Goal: Task Accomplishment & Management: Manage account settings

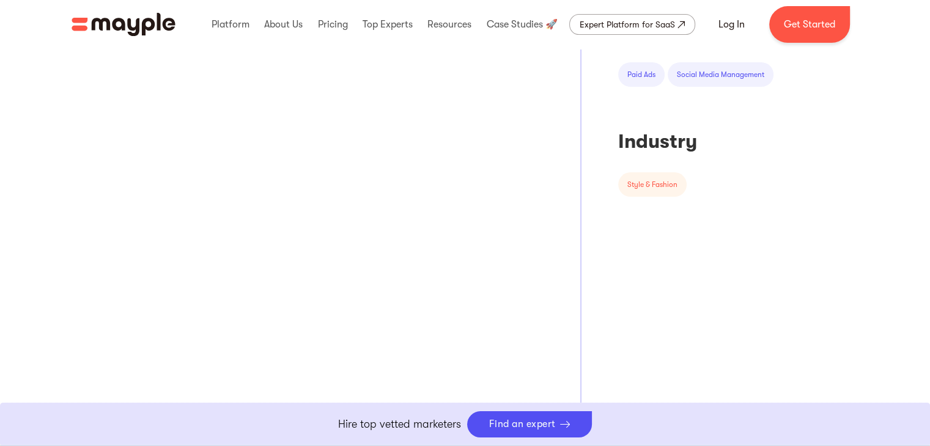
scroll to position [550, 0]
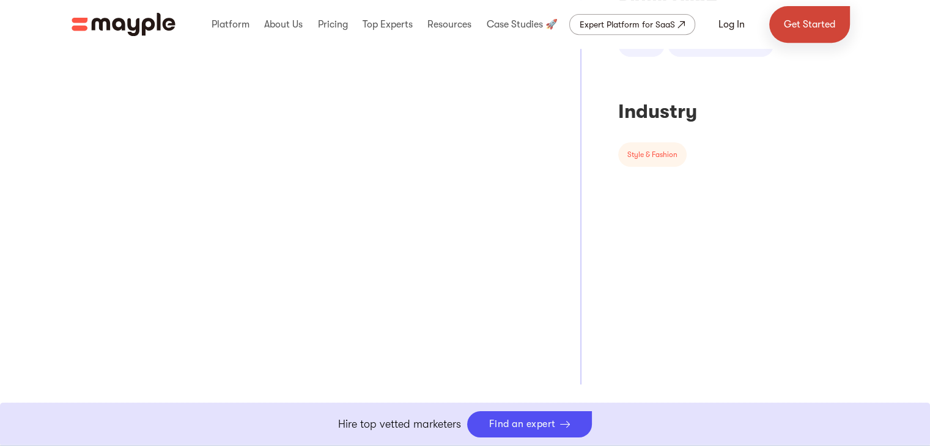
click at [805, 25] on link "Get Started" at bounding box center [809, 24] width 81 height 37
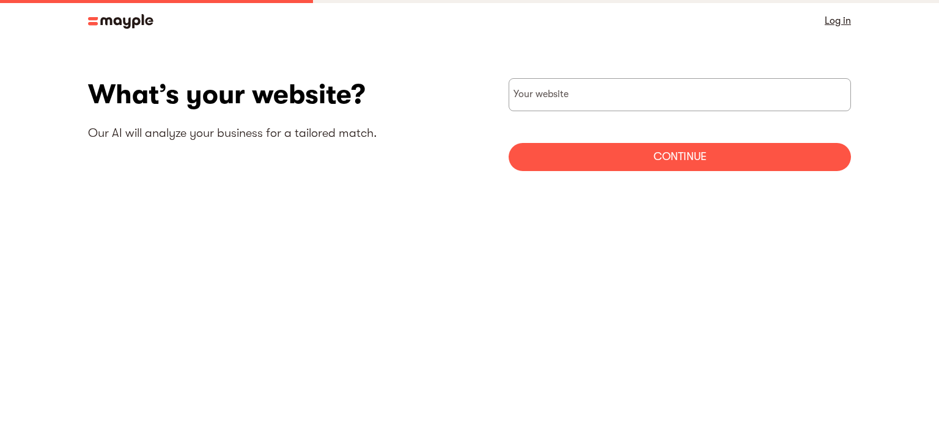
click at [578, 101] on input "websiteStep" at bounding box center [680, 94] width 343 height 33
paste input "[URL][DOMAIN_NAME]"
type input "[URL][DOMAIN_NAME]"
click at [613, 166] on div "Continue" at bounding box center [680, 157] width 343 height 28
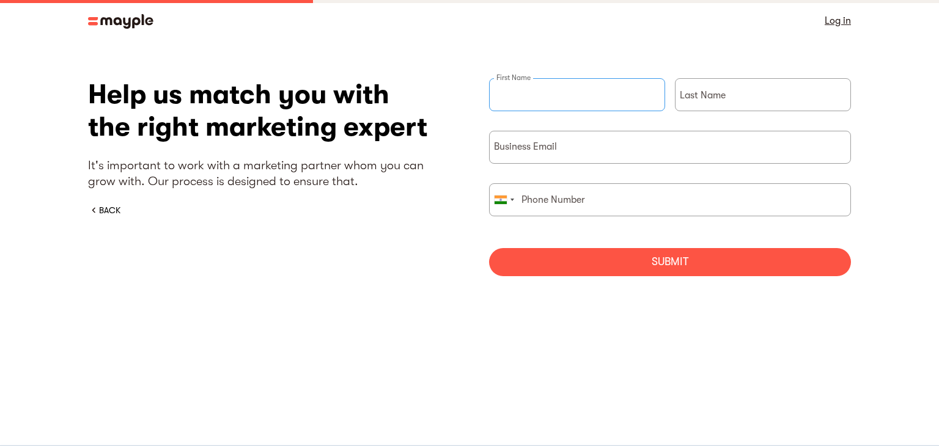
click at [592, 97] on input "briefForm" at bounding box center [577, 94] width 176 height 33
paste input "Daisy Carter"
type input "Daisy Carter"
click at [592, 97] on input "Daisy Carter" at bounding box center [577, 94] width 176 height 33
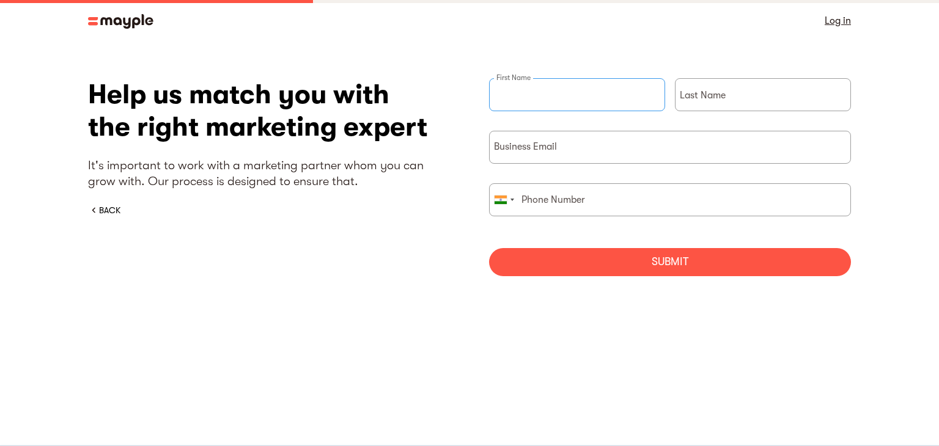
click at [615, 104] on input "briefForm" at bounding box center [577, 94] width 176 height 33
click at [580, 89] on input "Daisy Carter" at bounding box center [577, 94] width 176 height 33
type input "Daisy"
click at [708, 103] on input "briefForm" at bounding box center [763, 94] width 176 height 33
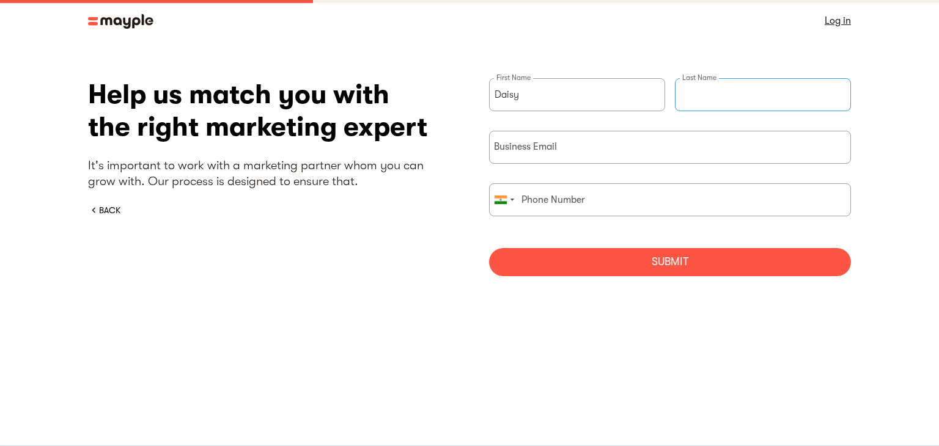
paste input "Carter"
type input "Carter"
click at [611, 93] on input "Daisy" at bounding box center [577, 94] width 176 height 33
type input "Daisy"
click at [542, 165] on form "Daisy First Name Carter Last Name Business Email United States +1 United Kingdo…" at bounding box center [670, 177] width 362 height 198
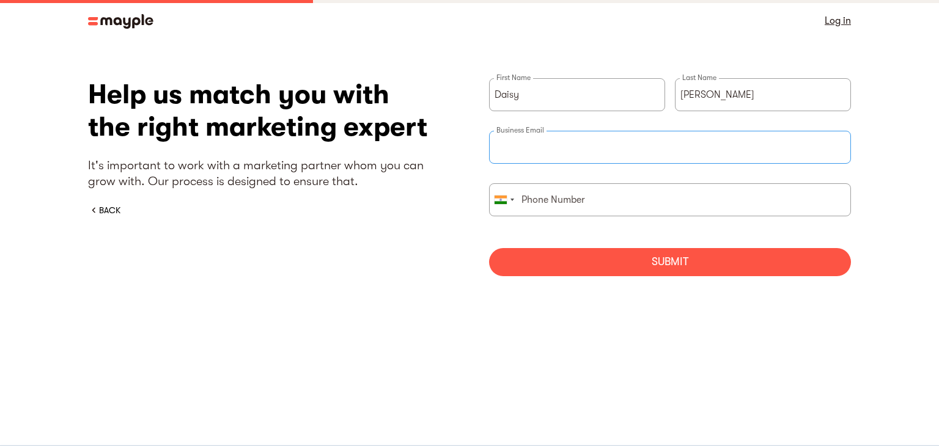
click at [544, 160] on input "briefForm" at bounding box center [670, 147] width 362 height 33
paste input "likeadivamktuk@gmail.com"
type input "likeadivamktuk@gmail.com"
click at [524, 198] on input "briefForm" at bounding box center [670, 199] width 362 height 33
click at [509, 199] on div "briefForm" at bounding box center [504, 200] width 28 height 32
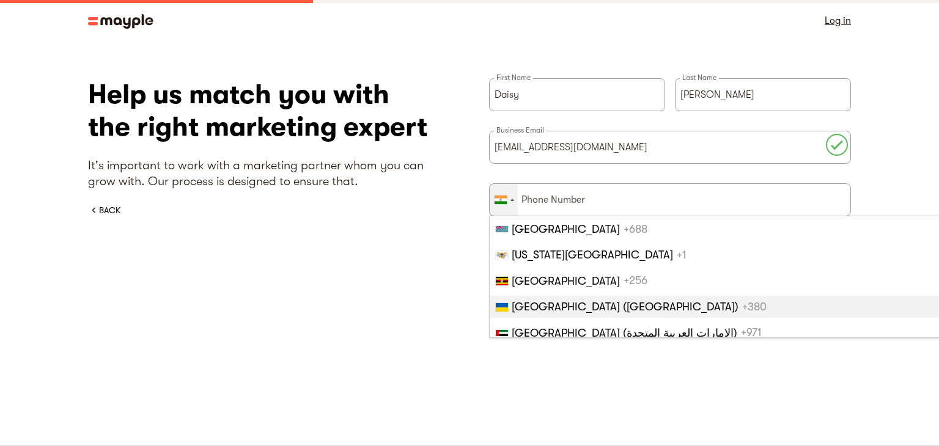
scroll to position [5933, 0]
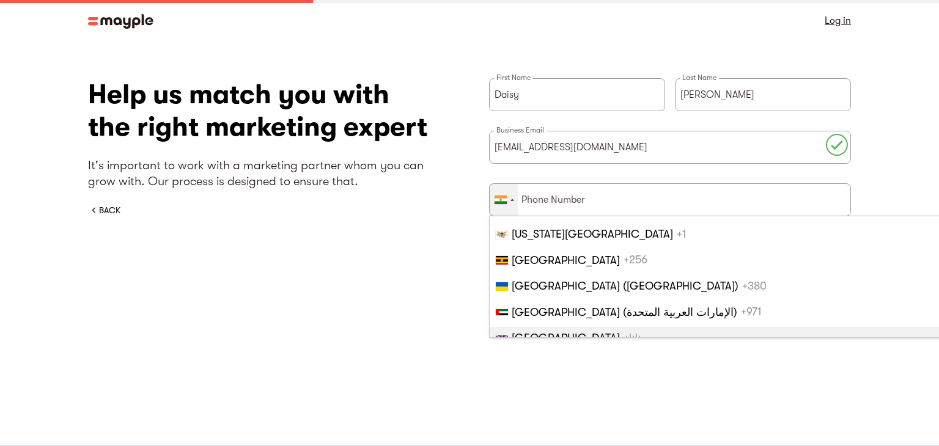
click at [555, 332] on span "United Kingdom" at bounding box center [566, 338] width 108 height 12
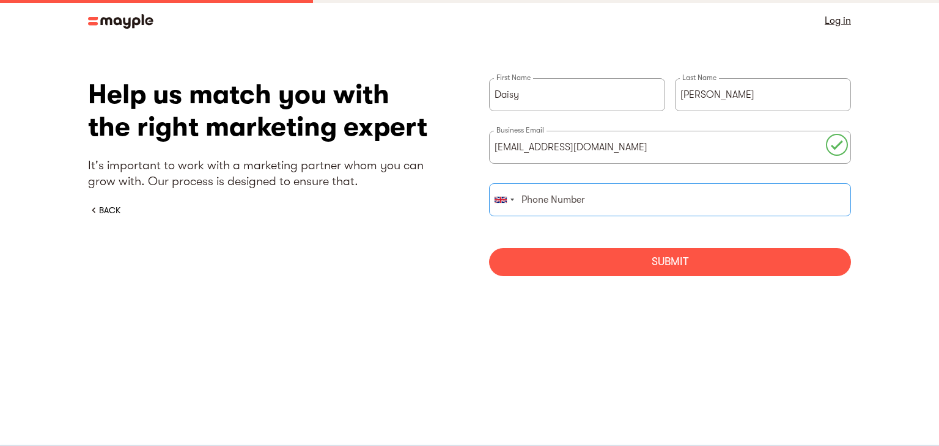
paste input "(+44) 7458342886"
click at [547, 204] on input "(+44) 7458342886" at bounding box center [670, 199] width 362 height 33
type input "7458342886"
click at [580, 260] on div "Submit" at bounding box center [670, 262] width 362 height 28
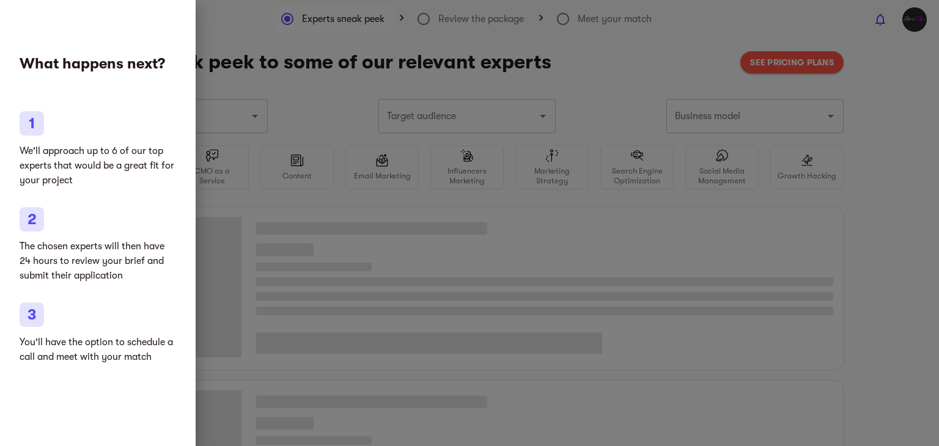
type input "Clothing and shoes"
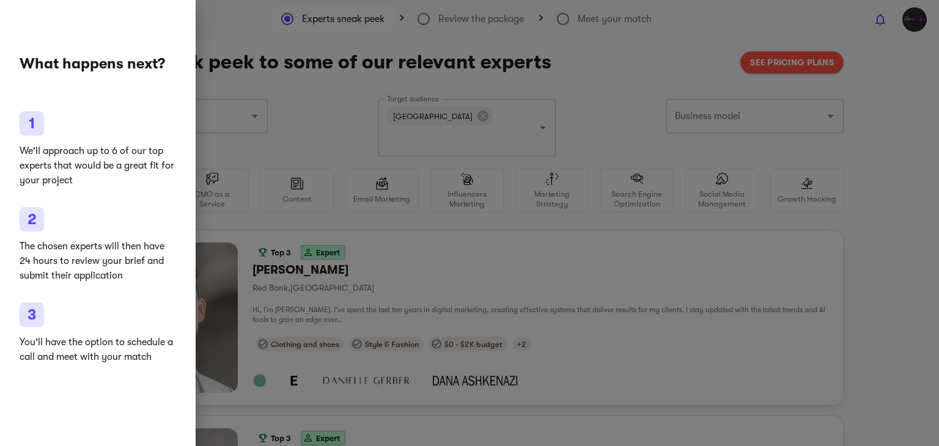
click at [544, 246] on div at bounding box center [469, 223] width 939 height 446
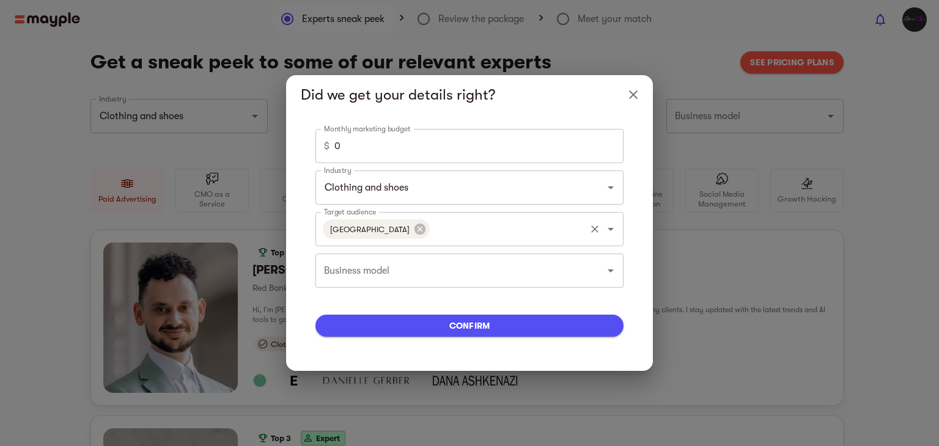
click at [446, 235] on input "Target audience" at bounding box center [508, 229] width 152 height 23
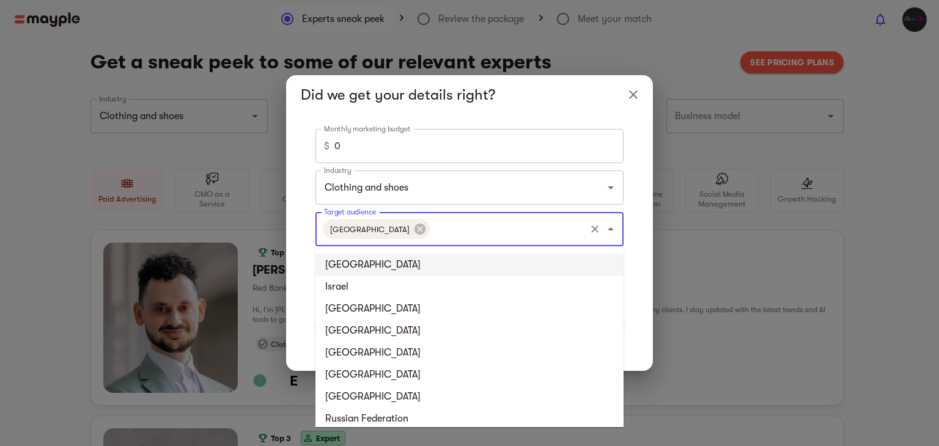
click at [376, 257] on li "United Kingdom" at bounding box center [470, 265] width 308 height 22
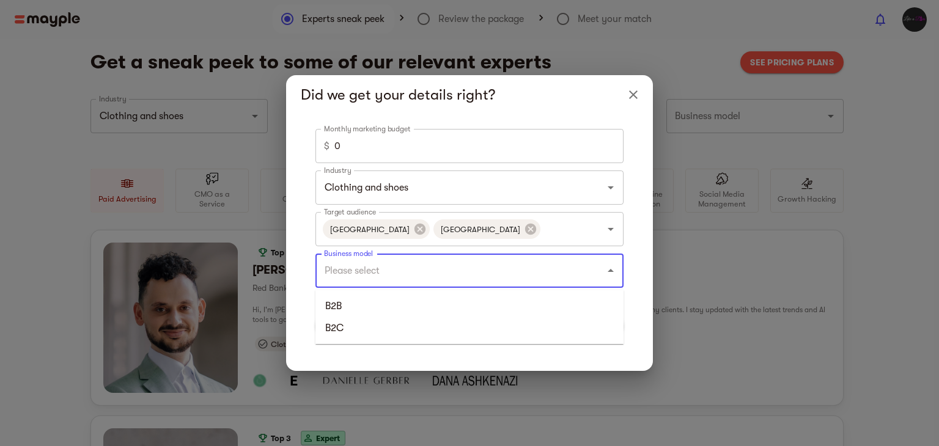
click at [489, 272] on input "Business model" at bounding box center [452, 270] width 263 height 23
click at [473, 323] on li "B2C" at bounding box center [470, 328] width 308 height 22
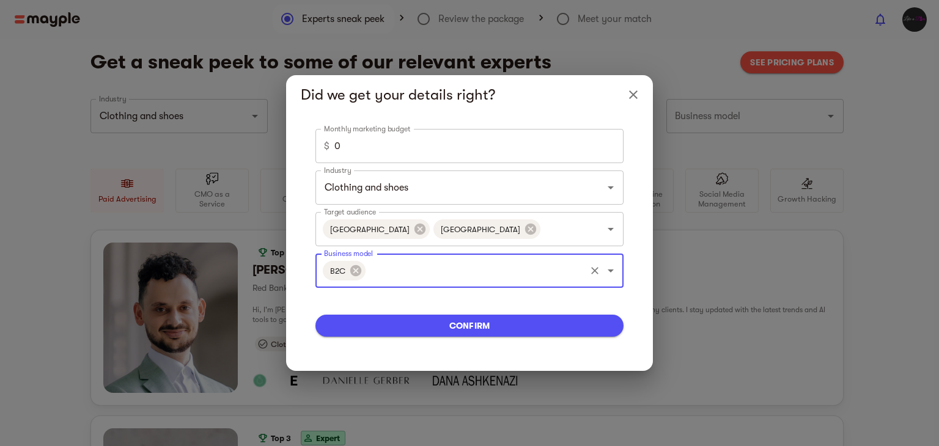
click at [476, 323] on span "confirm" at bounding box center [469, 326] width 289 height 15
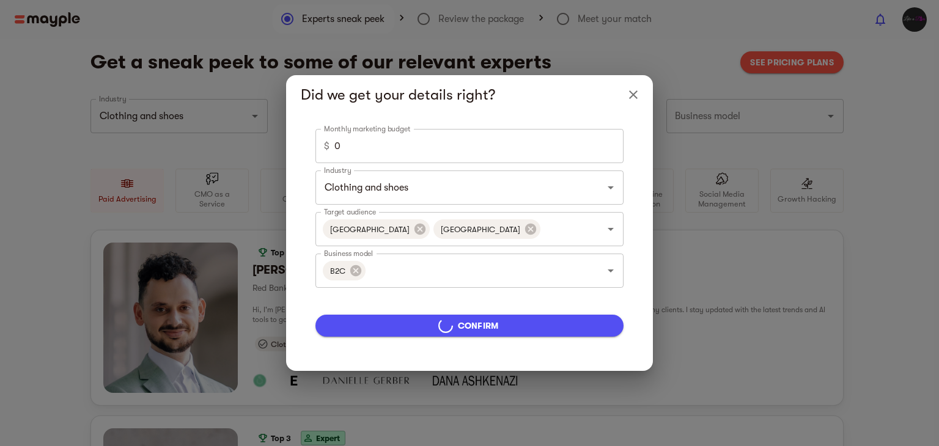
type input "5000"
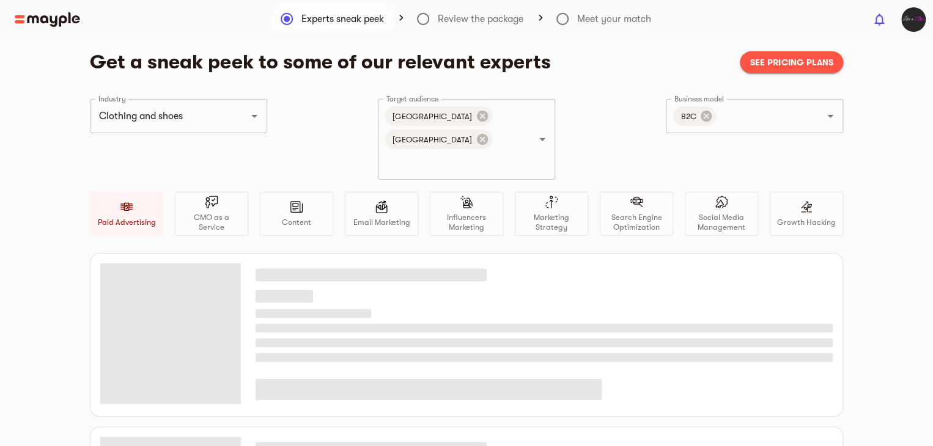
click at [902, 23] on span "button" at bounding box center [914, 19] width 24 height 24
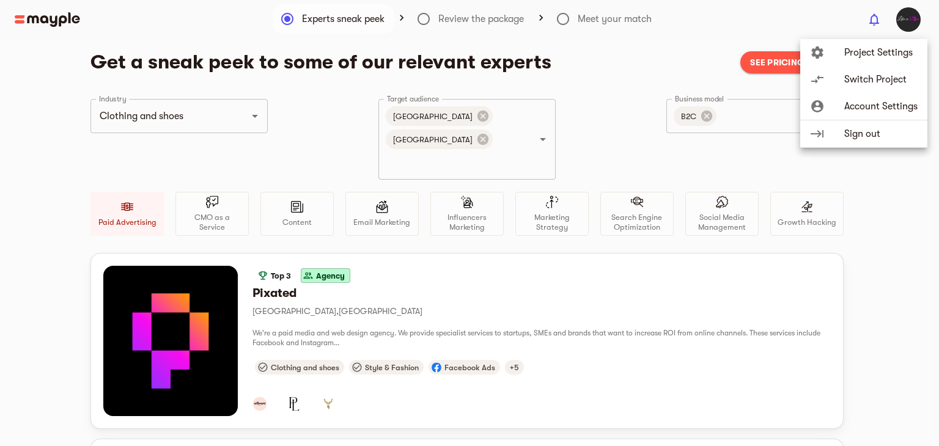
click at [296, 87] on div at bounding box center [469, 223] width 939 height 446
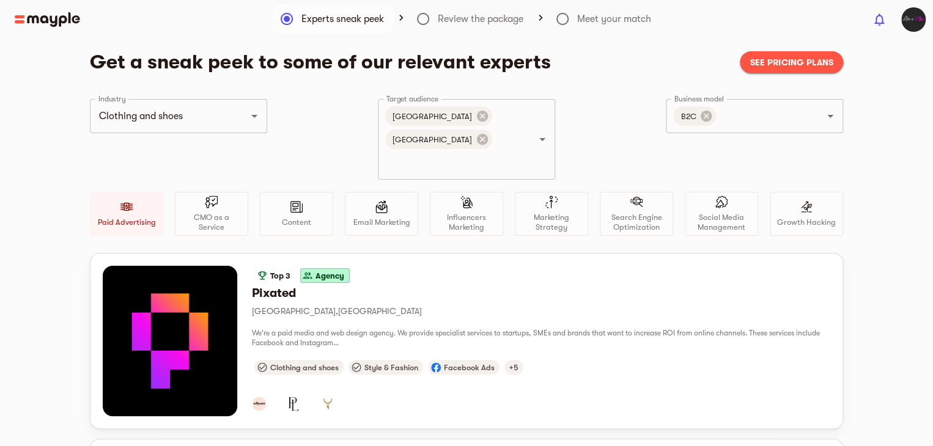
click at [770, 59] on span "See pricing plans" at bounding box center [792, 62] width 84 height 15
click at [909, 13] on img "button" at bounding box center [914, 19] width 24 height 24
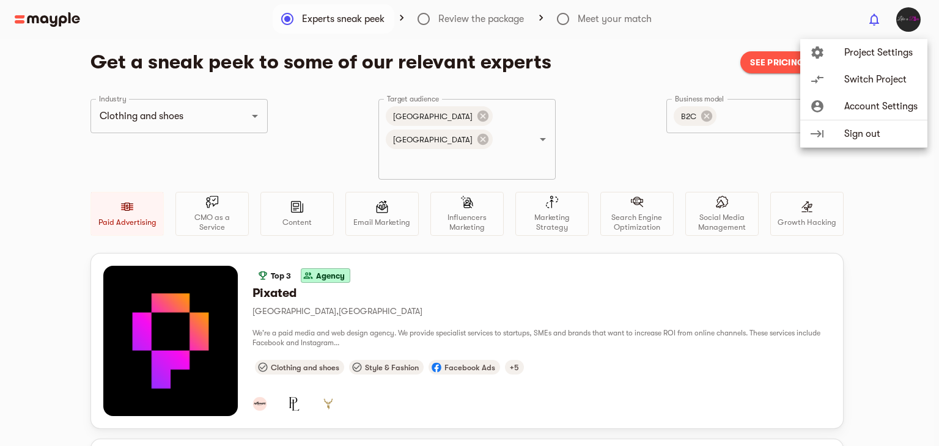
click at [871, 105] on span "Account Settings" at bounding box center [881, 106] width 73 height 15
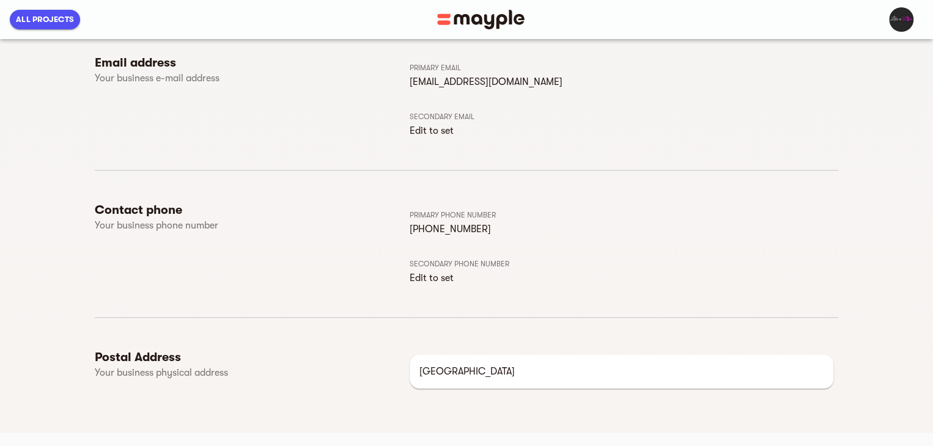
scroll to position [306, 0]
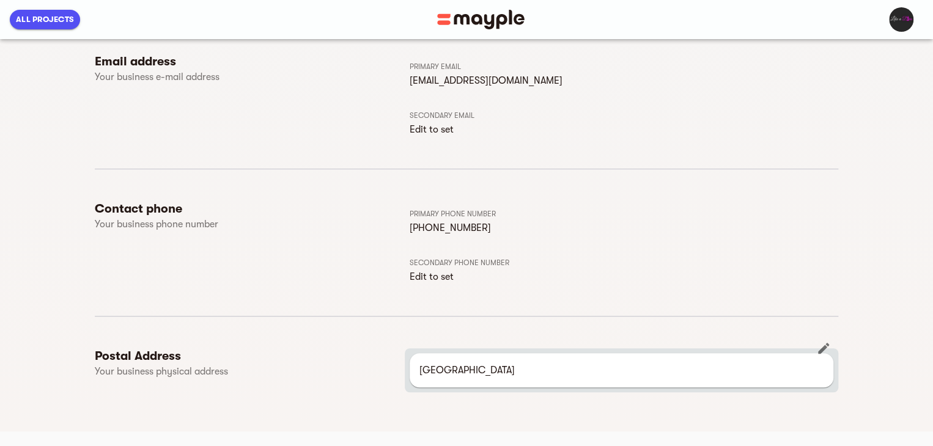
click at [503, 368] on p "India" at bounding box center [622, 370] width 404 height 15
click at [821, 350] on icon "button" at bounding box center [823, 348] width 11 height 11
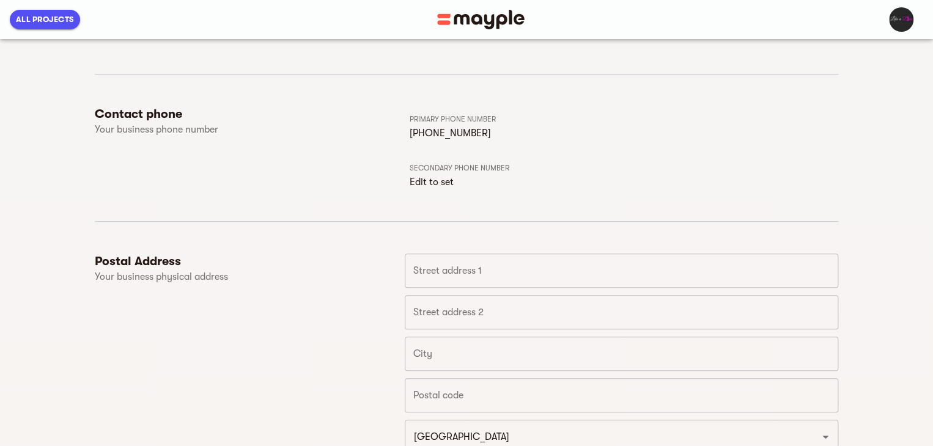
scroll to position [428, 0]
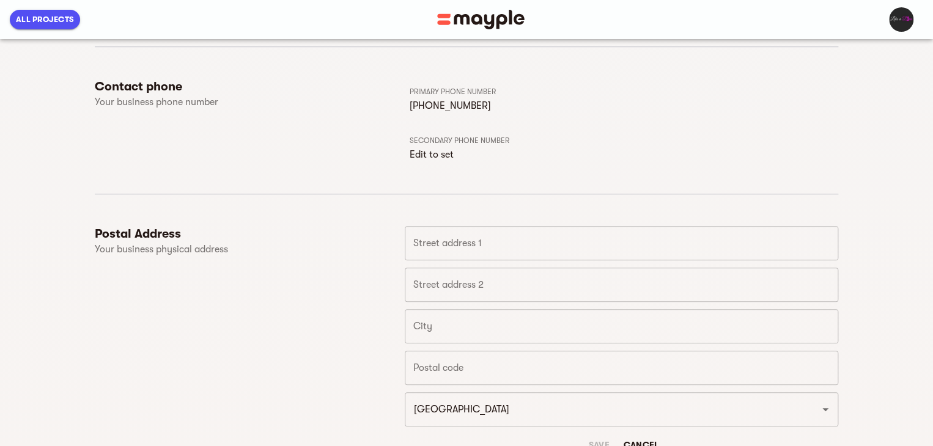
click at [477, 234] on input "text" at bounding box center [622, 243] width 434 height 34
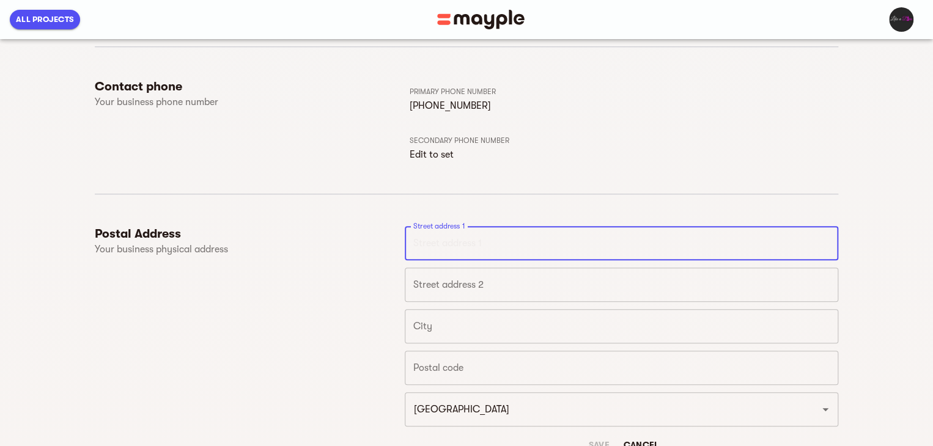
paste input "3.22 Qwest, Great West Road, Brentford"
drag, startPoint x: 554, startPoint y: 241, endPoint x: 598, endPoint y: 240, distance: 44.0
click at [598, 240] on input "3.22 Qwest, Great West Road, Brentford" at bounding box center [622, 243] width 434 height 34
click at [598, 241] on input "3.22 Qwest, Great West Road, Brentford" at bounding box center [622, 243] width 434 height 34
drag, startPoint x: 548, startPoint y: 243, endPoint x: 617, endPoint y: 243, distance: 68.5
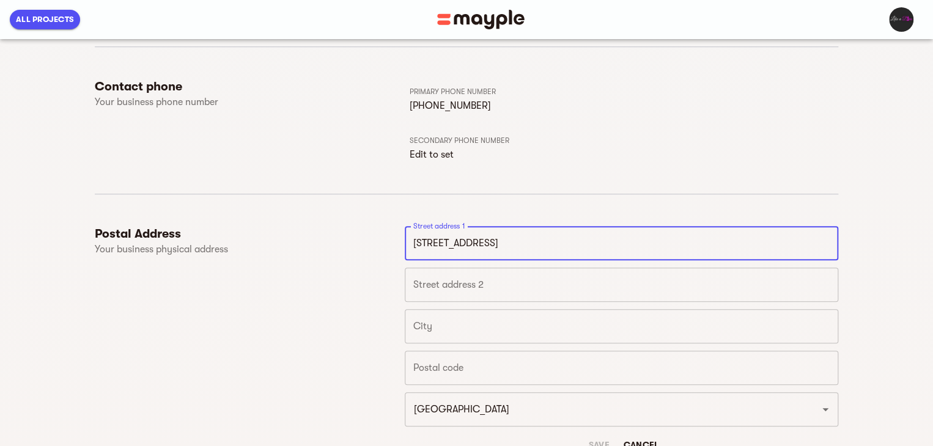
click at [617, 243] on input "3.22 Qwest, Great West Road, Brentford" at bounding box center [622, 243] width 434 height 34
type input "3.22 Qwest, Great West Road,"
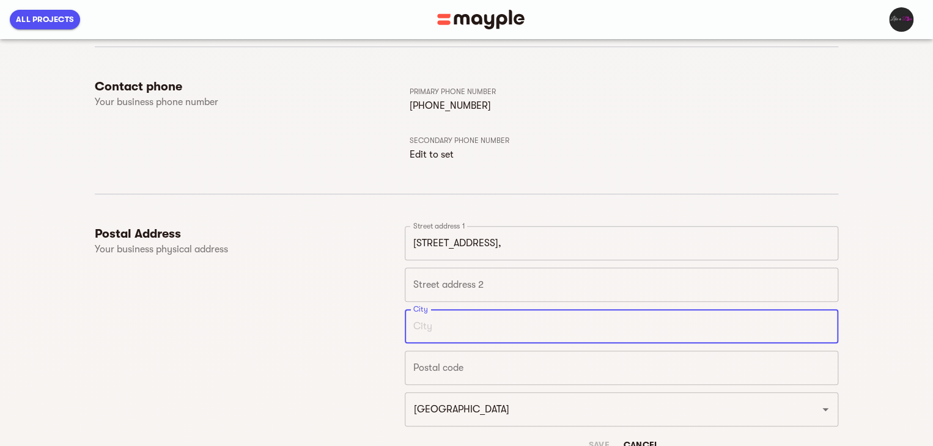
click at [451, 323] on input "text" at bounding box center [622, 326] width 434 height 34
paste input "Brentford"
type input "Brentford"
click at [571, 248] on input "3.22 Qwest, Great West Road," at bounding box center [622, 243] width 434 height 34
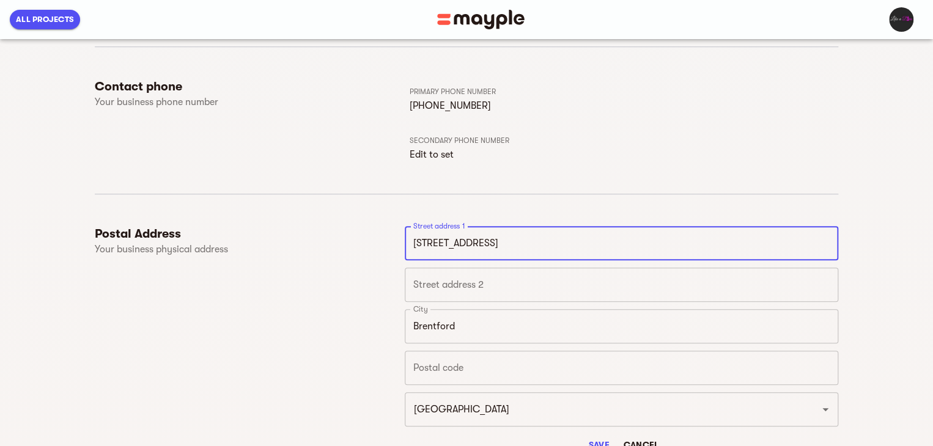
type input "3.22 Qwest, Great West Road"
click at [443, 366] on input "text" at bounding box center [622, 368] width 434 height 34
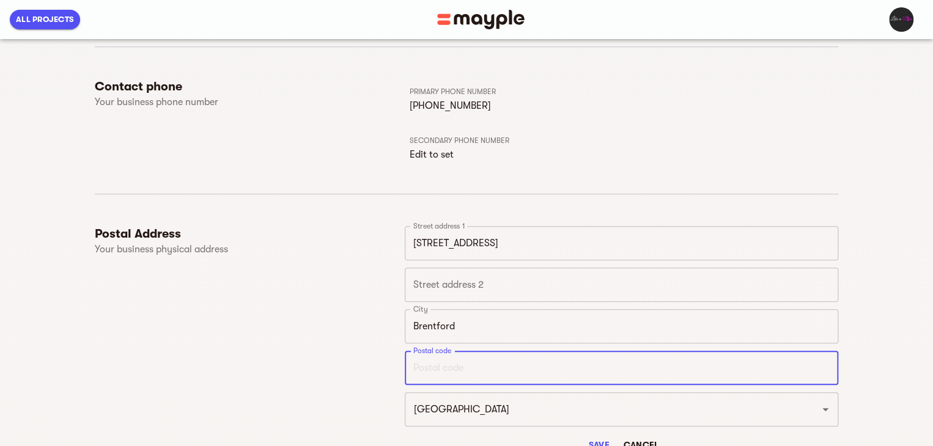
paste input "TW8 0GP"
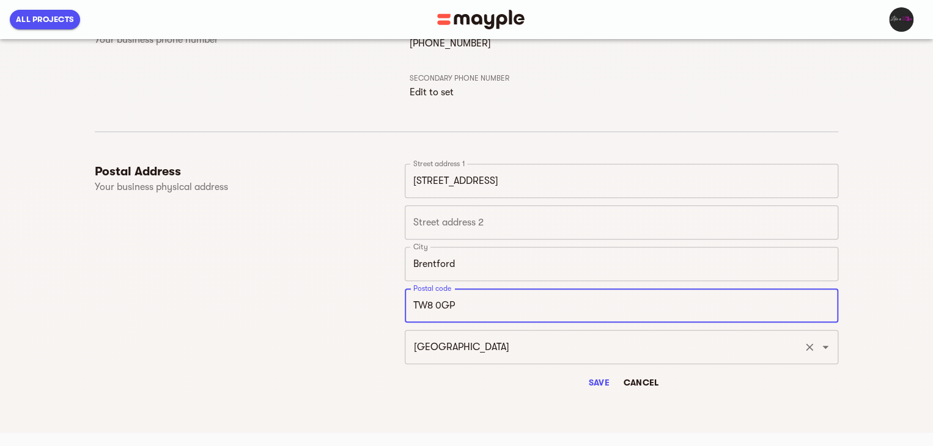
scroll to position [492, 0]
type input "TW8 0GP"
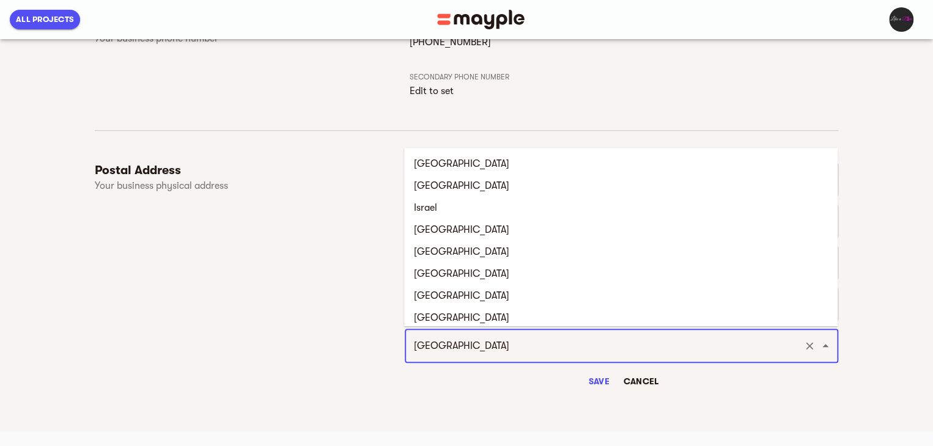
click at [449, 341] on input "India" at bounding box center [604, 346] width 388 height 23
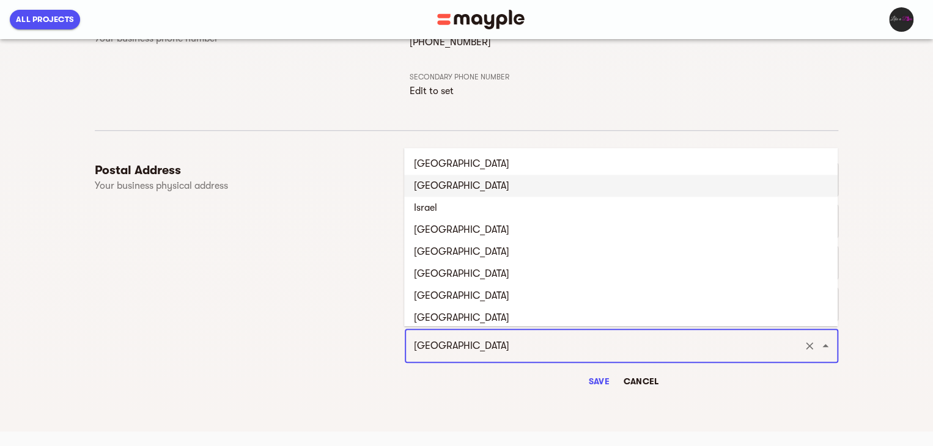
click at [475, 189] on li "United Kingdom" at bounding box center [621, 186] width 434 height 22
type input "United Kingdom"
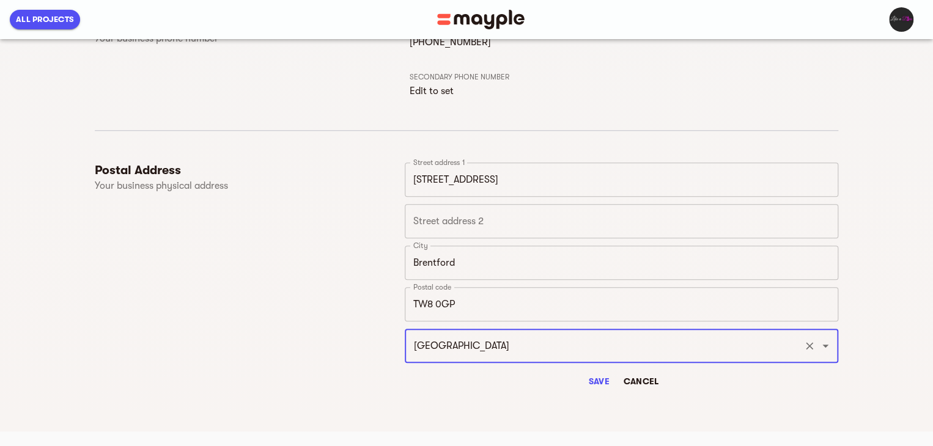
click at [335, 280] on div "Postal Address Your business physical address" at bounding box center [250, 278] width 310 height 230
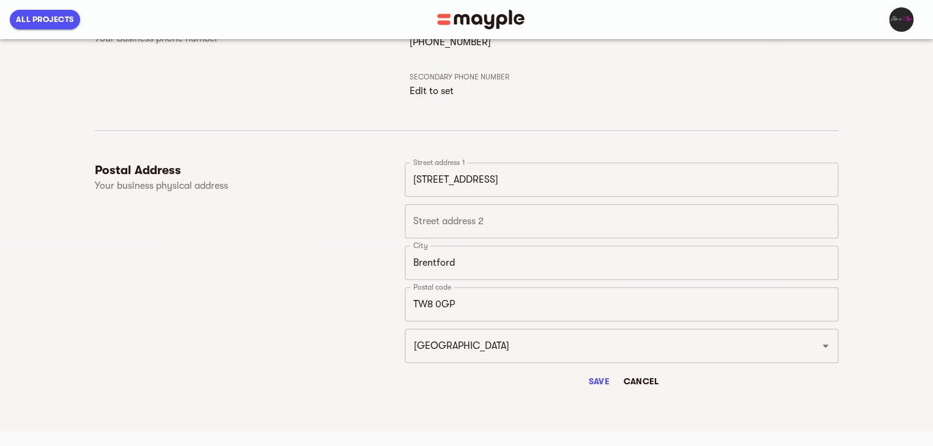
click at [574, 379] on div "Save Cancel" at bounding box center [622, 382] width 434 height 22
click at [605, 382] on span "Save" at bounding box center [598, 381] width 29 height 15
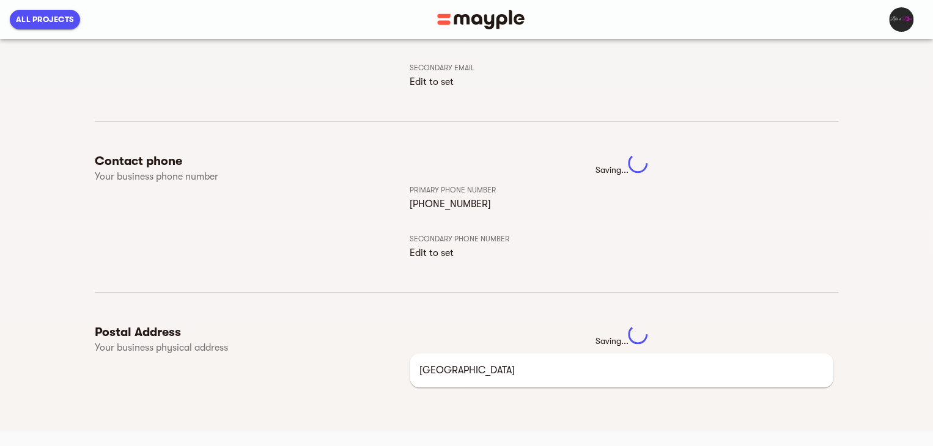
scroll to position [320, 0]
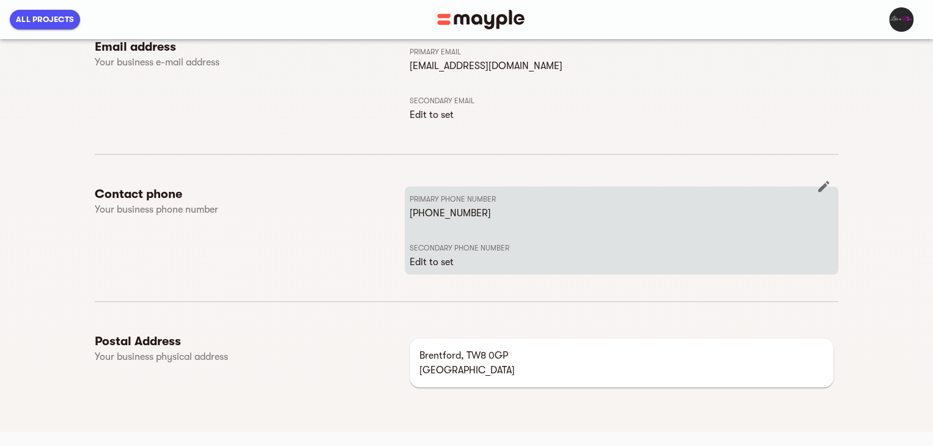
click at [824, 184] on icon "button" at bounding box center [823, 186] width 11 height 11
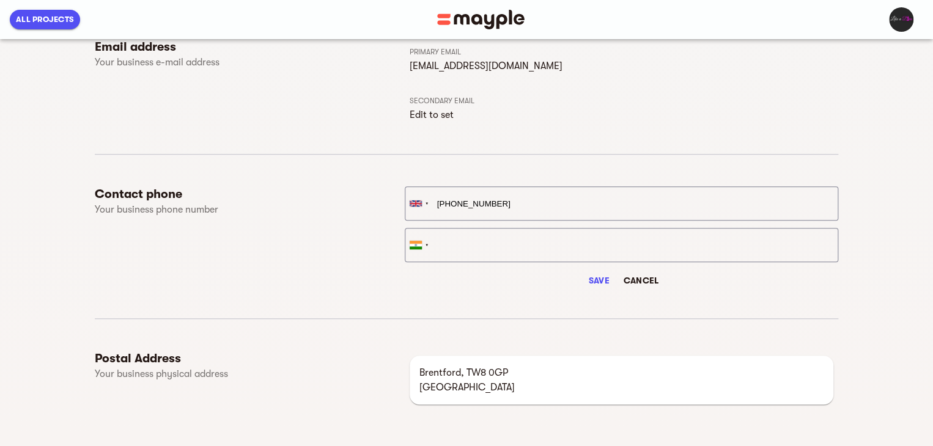
click at [646, 283] on span "Cancel" at bounding box center [640, 280] width 35 height 15
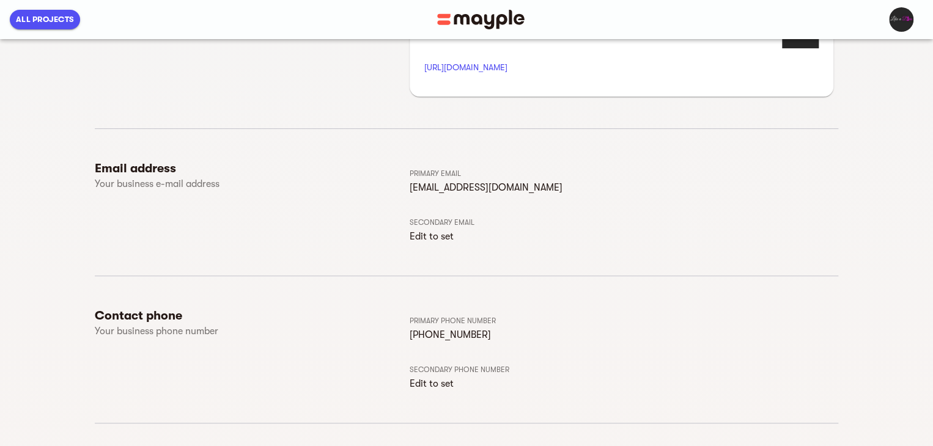
scroll to position [198, 0]
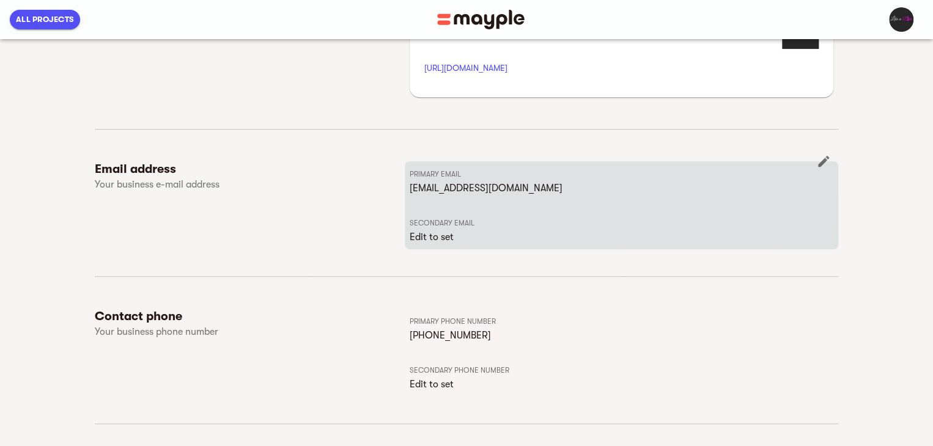
click at [431, 240] on p "Edit to set" at bounding box center [622, 237] width 424 height 15
click at [827, 161] on icon "button" at bounding box center [824, 161] width 15 height 15
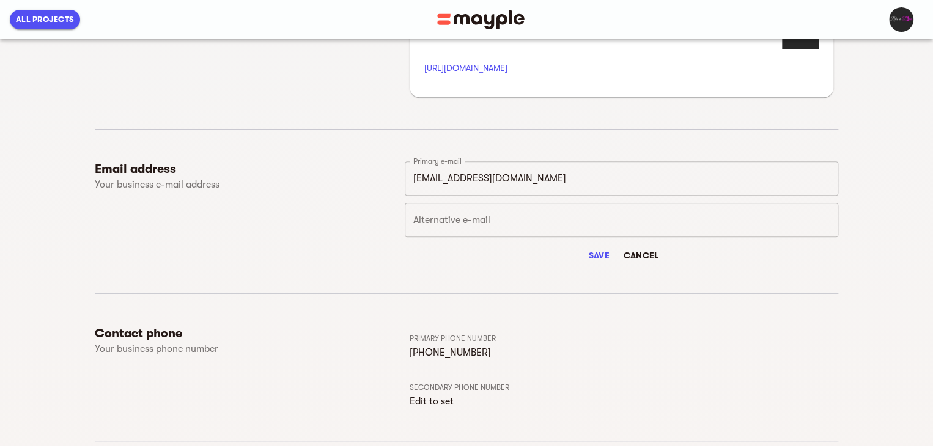
click at [507, 224] on input "text" at bounding box center [622, 220] width 434 height 34
paste input "sales@likeadiva.com"
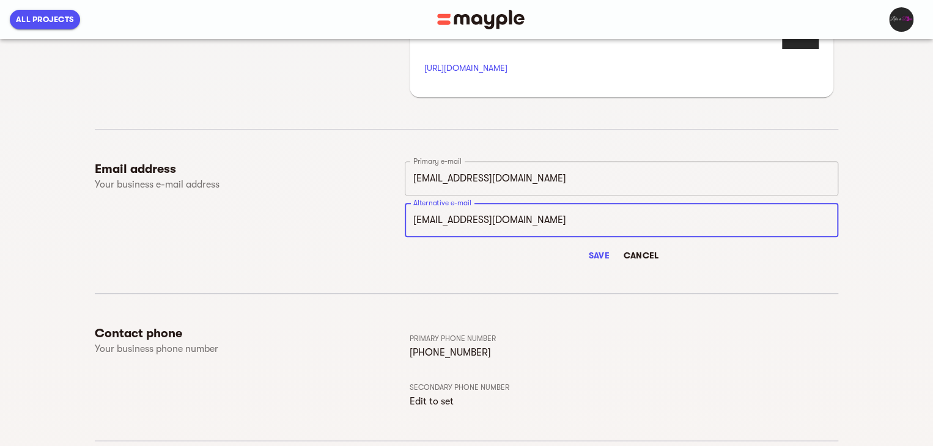
type input "sales@likeadiva.com"
click at [592, 254] on span "Save" at bounding box center [598, 255] width 29 height 15
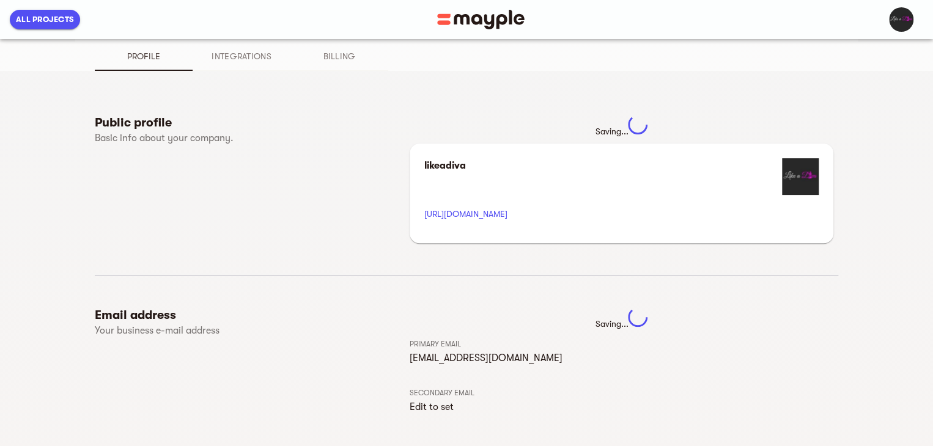
scroll to position [0, 0]
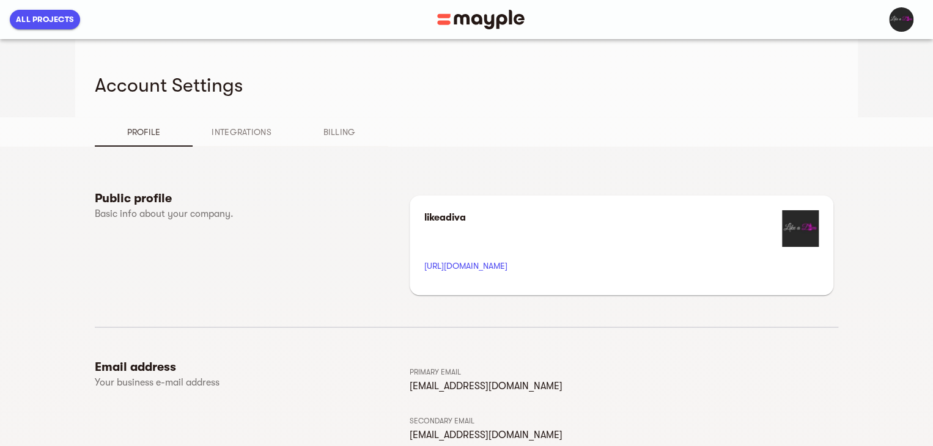
click at [130, 210] on p "Basic info about your company." at bounding box center [211, 214] width 232 height 15
click at [147, 211] on p "Basic info about your company." at bounding box center [211, 214] width 232 height 15
click at [824, 194] on icon "button" at bounding box center [824, 190] width 15 height 15
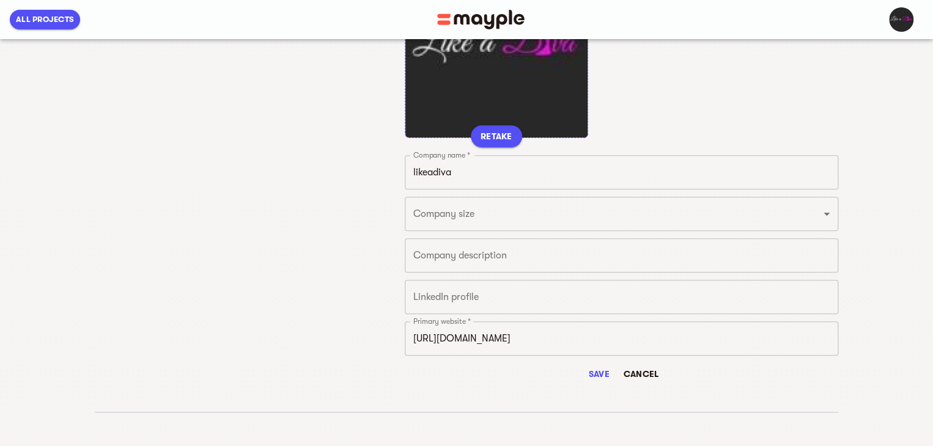
scroll to position [245, 0]
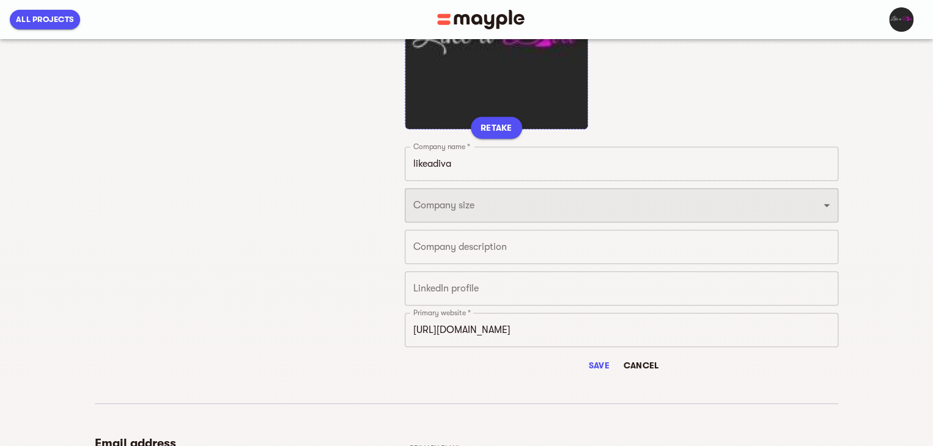
click at [517, 208] on select "Just 1 From 2 to 5 From 6 to 10 From 11 to 25 From 26 to 49 From 50 to 199 From…" at bounding box center [622, 205] width 434 height 34
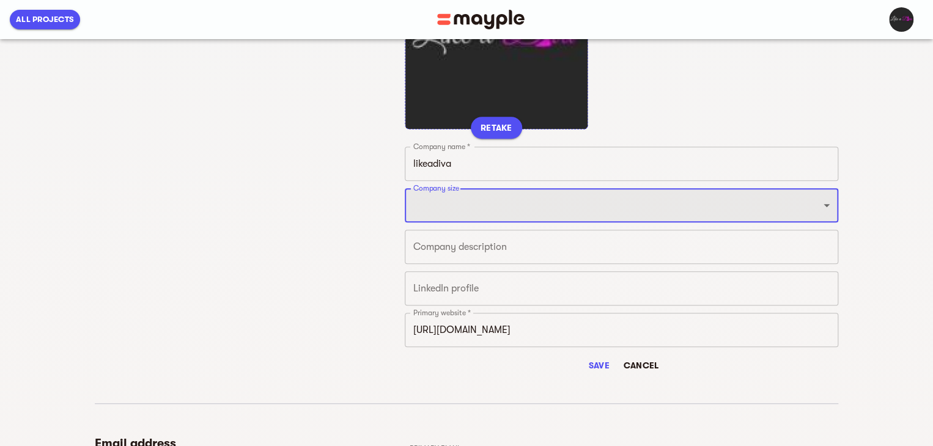
select select "FROM_11_TO_25"
click at [405, 188] on select "Just 1 From 2 to 5 From 6 to 10 From 11 to 25 From 26 to 49 From 50 to 199 From…" at bounding box center [622, 205] width 434 height 34
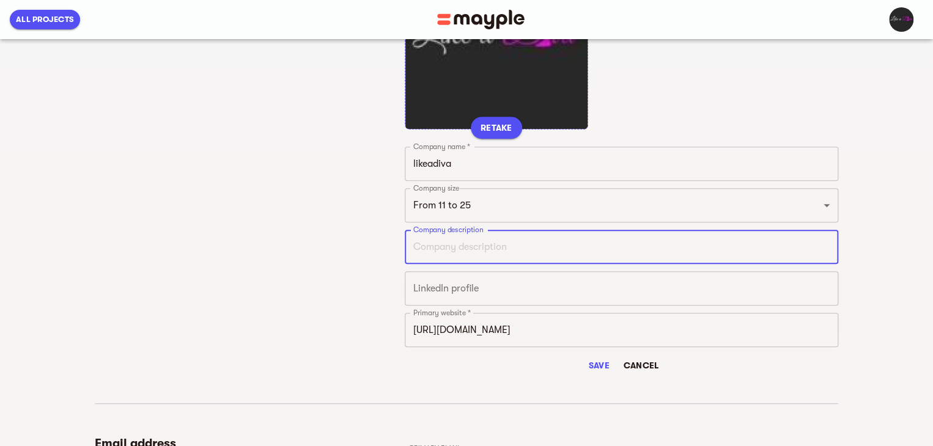
click at [497, 248] on textarea at bounding box center [621, 248] width 417 height 12
paste textarea "Like A Diva is a leading online marketplace for ethnic fashion, offering a wide…"
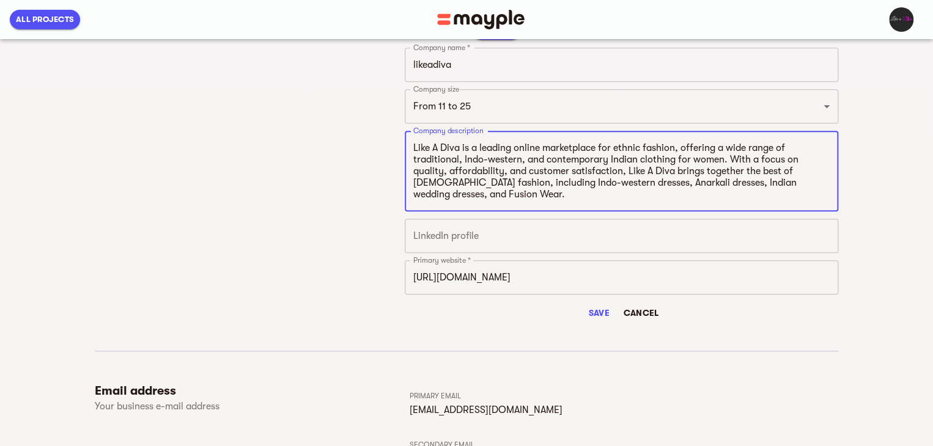
scroll to position [367, 0]
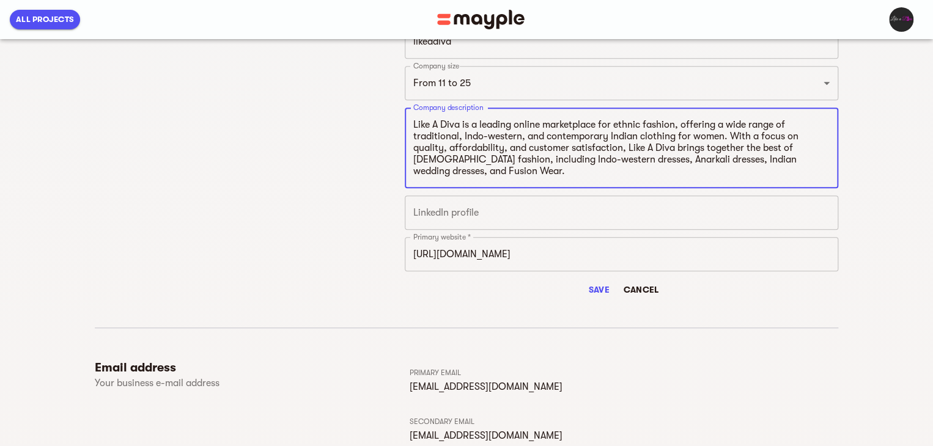
type textarea "Like A Diva is a leading online marketplace for ethnic fashion, offering a wide…"
click at [586, 254] on input "https://www.likeadiva.com/" at bounding box center [622, 254] width 434 height 34
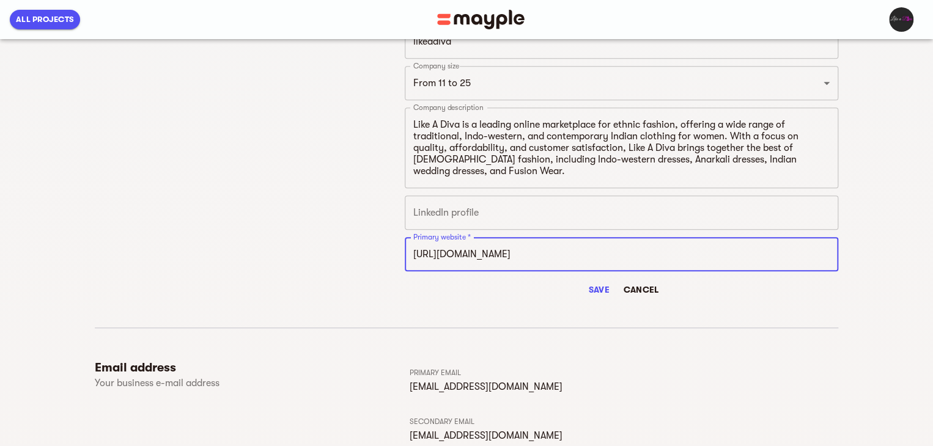
click at [595, 288] on span "Save" at bounding box center [598, 290] width 29 height 15
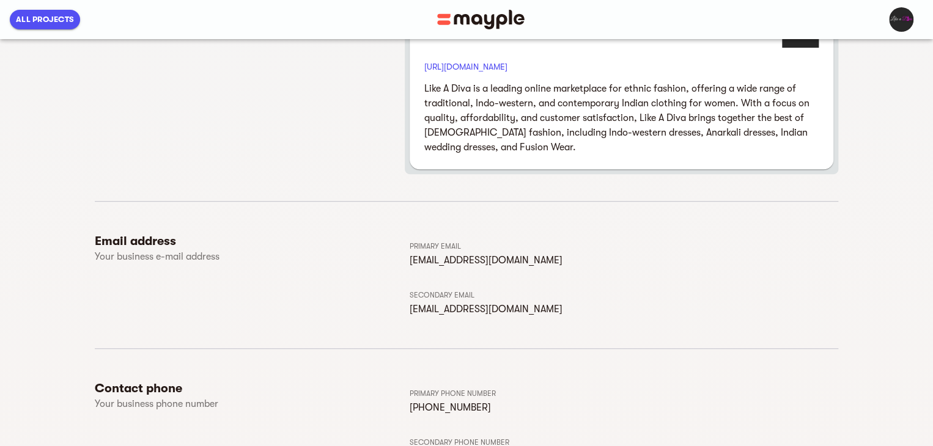
scroll to position [0, 0]
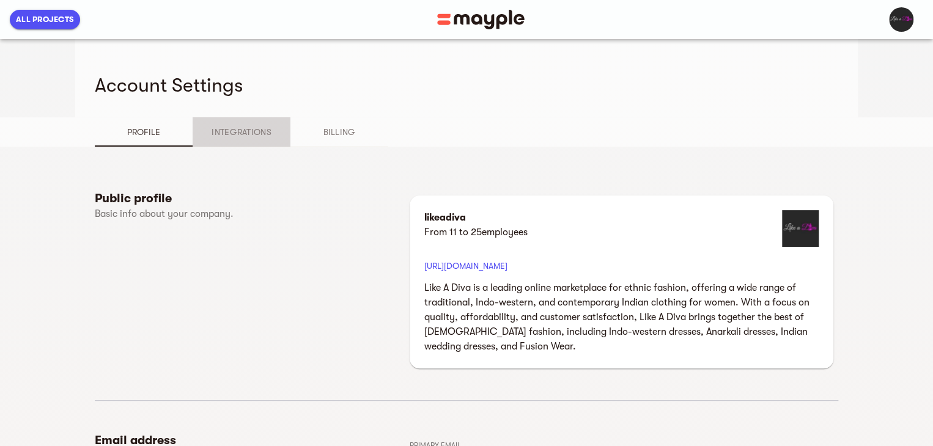
click at [250, 137] on span "Integrations" at bounding box center [241, 132] width 83 height 15
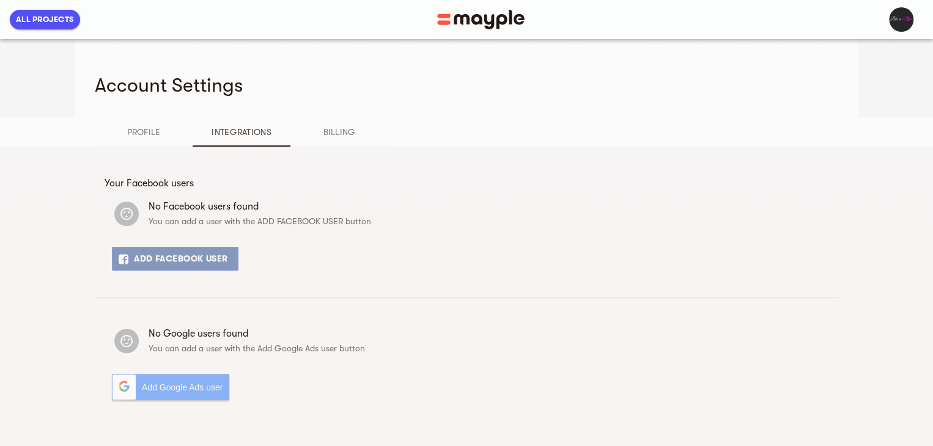
click at [326, 128] on span "Billing" at bounding box center [339, 132] width 83 height 15
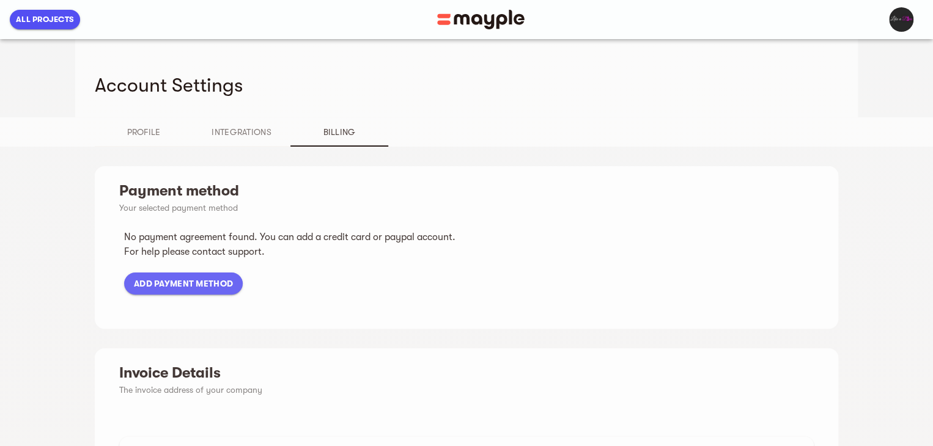
click at [134, 130] on span "Profile" at bounding box center [143, 132] width 83 height 15
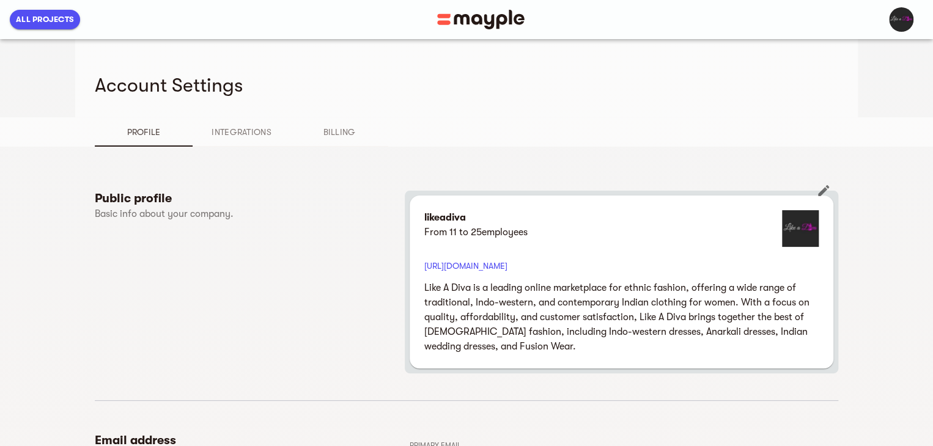
click at [443, 218] on p "likeadiva" at bounding box center [475, 217] width 103 height 15
select select "FROM_11_TO_25"
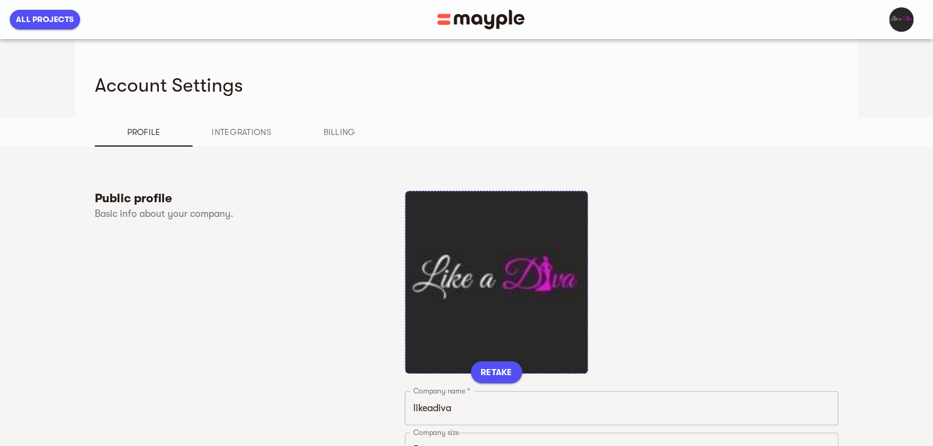
click at [230, 259] on div "Public profile Basic info about your company." at bounding box center [250, 429] width 310 height 477
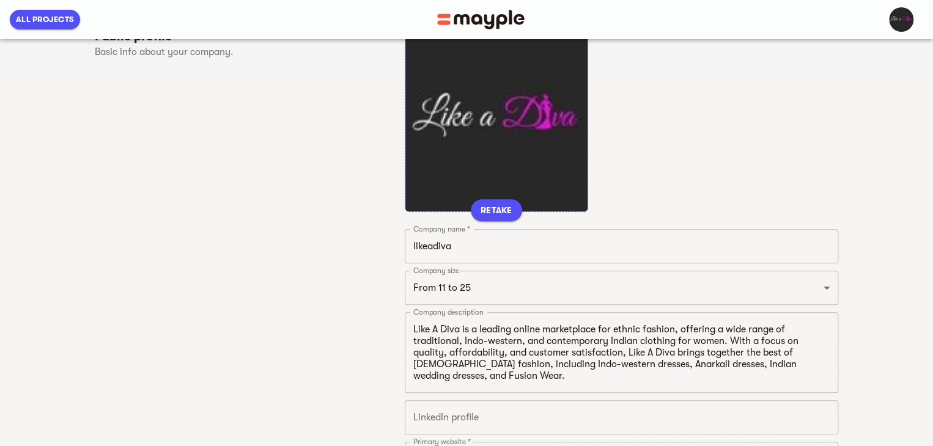
scroll to position [183, 0]
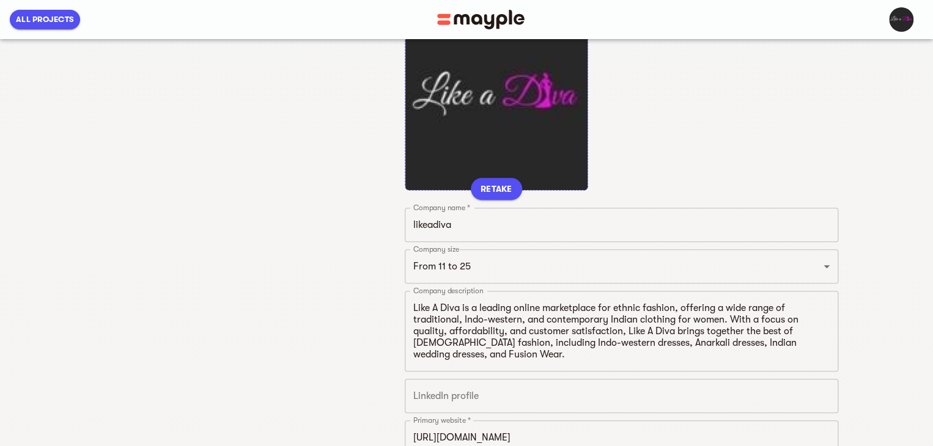
click at [475, 222] on input "likeadiva" at bounding box center [622, 225] width 434 height 34
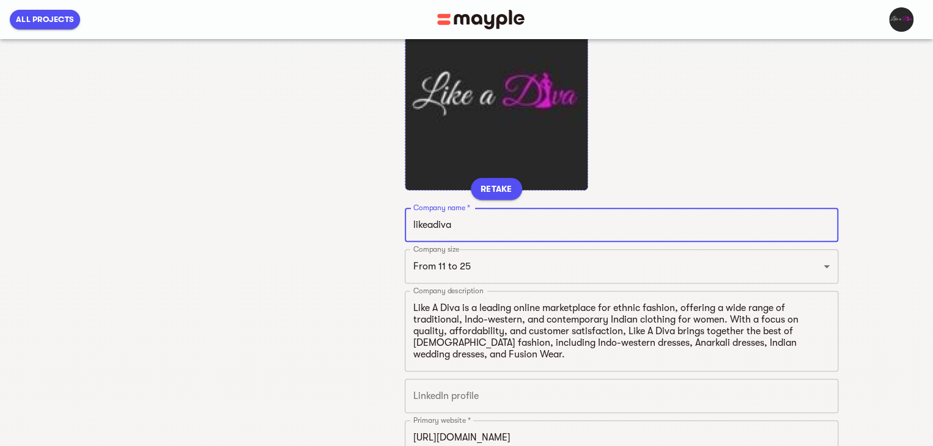
click at [475, 222] on input "likeadiva" at bounding box center [622, 225] width 434 height 34
paste input "Like A D"
type input "Like A Diva"
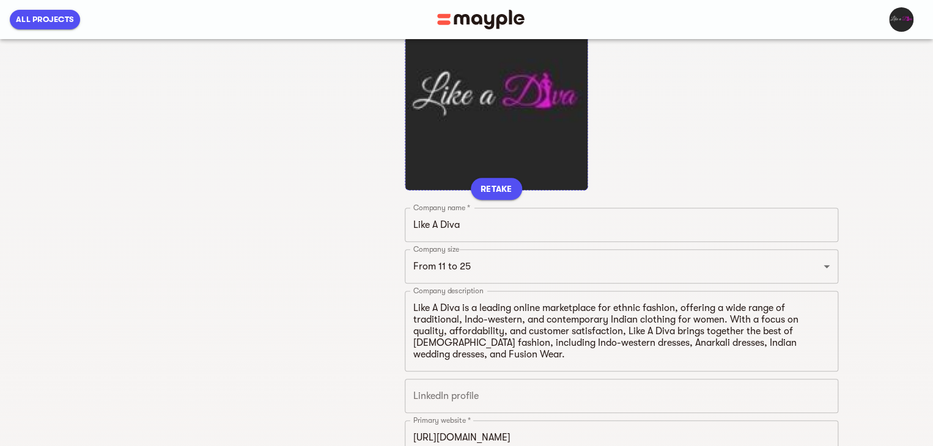
click at [320, 255] on div "Public profile Basic info about your company." at bounding box center [250, 245] width 310 height 477
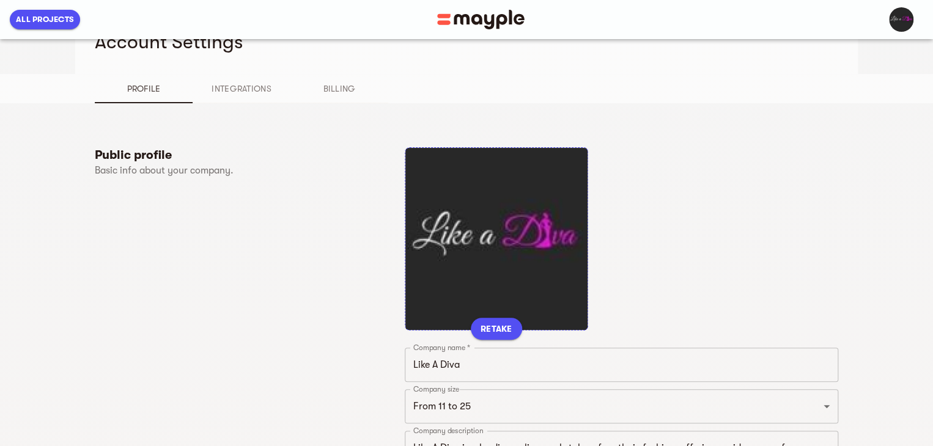
scroll to position [0, 0]
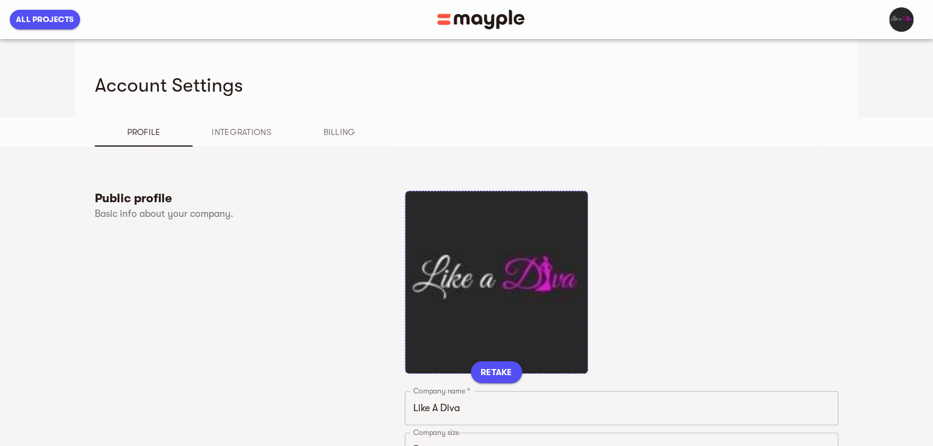
click at [580, 120] on div "Profile Integrations Billing" at bounding box center [467, 131] width 744 height 29
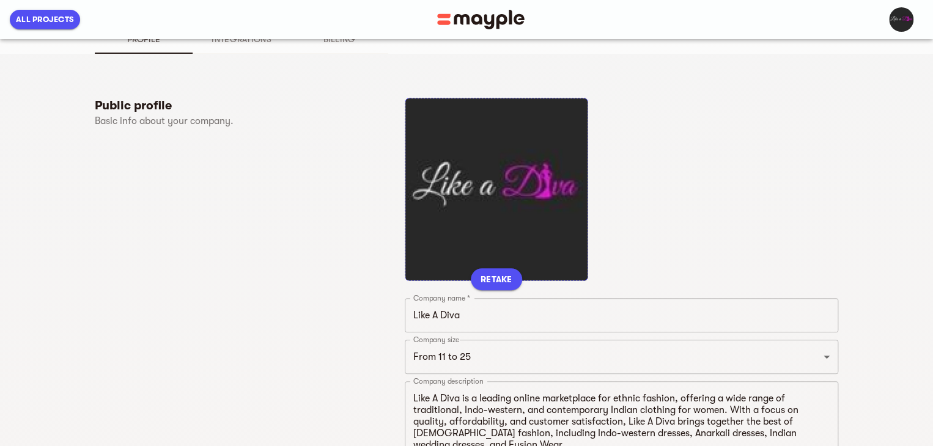
scroll to position [245, 0]
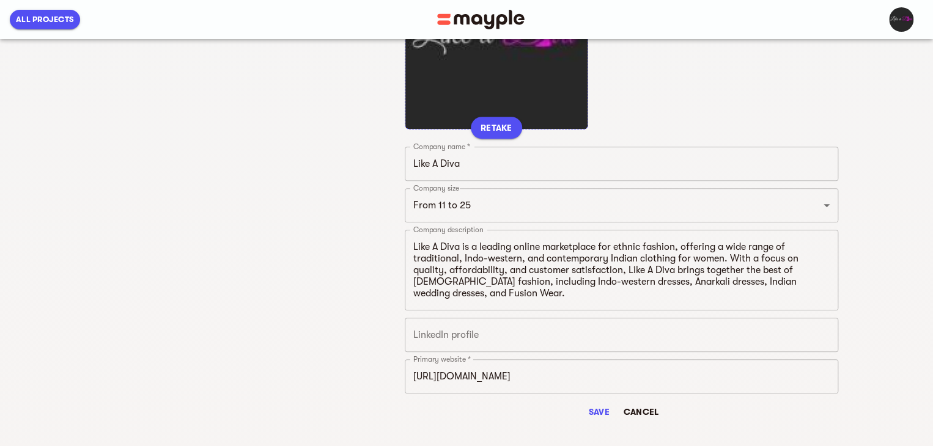
click at [608, 402] on button "Save" at bounding box center [598, 412] width 39 height 22
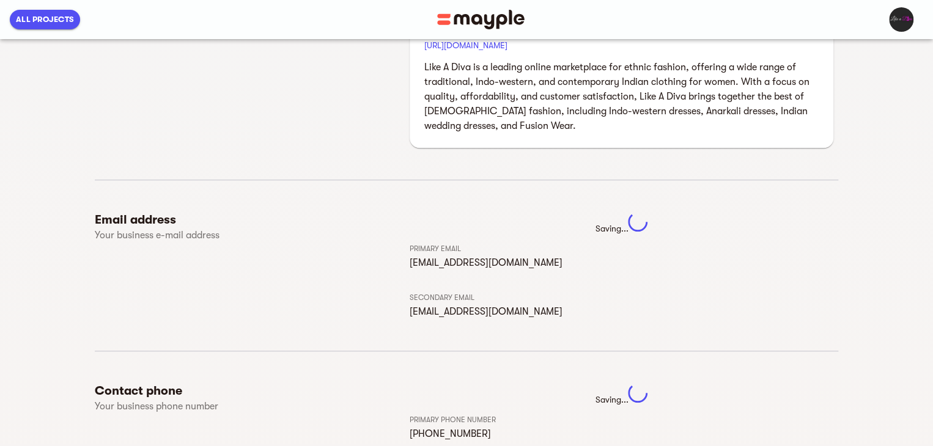
scroll to position [0, 0]
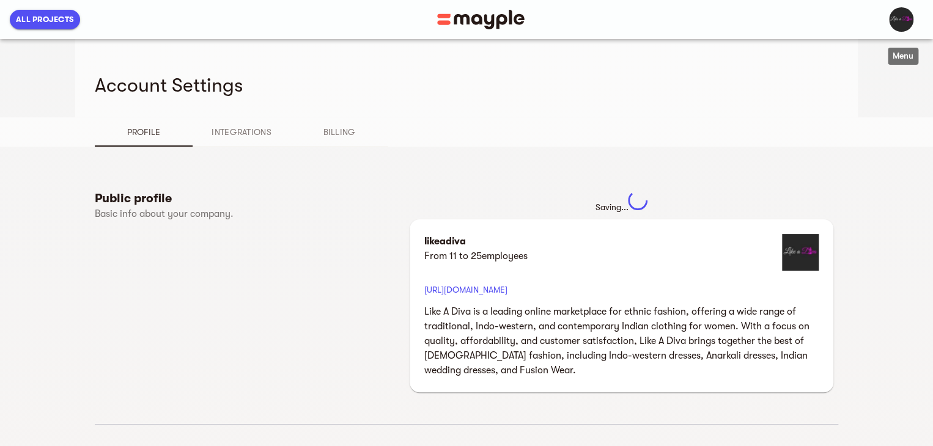
click at [905, 26] on img "button" at bounding box center [901, 19] width 24 height 24
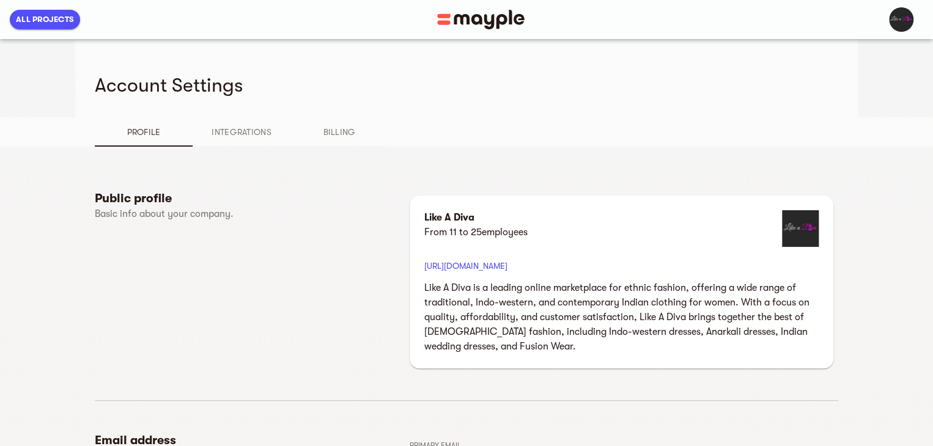
click at [248, 144] on button "Integrations" at bounding box center [242, 131] width 98 height 29
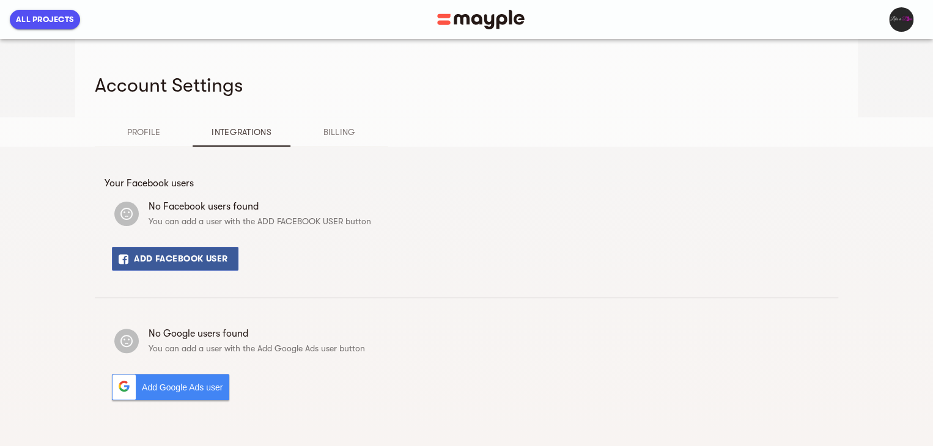
click at [338, 125] on span "Billing" at bounding box center [339, 132] width 83 height 15
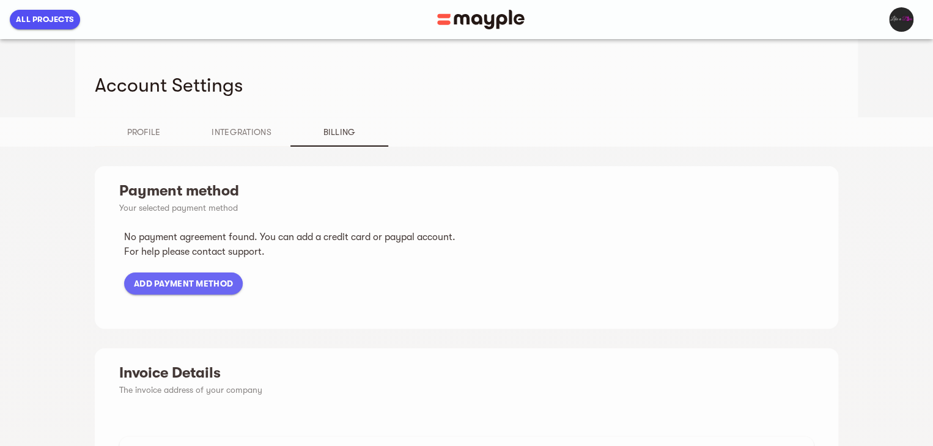
click at [127, 124] on button "Profile" at bounding box center [144, 131] width 98 height 29
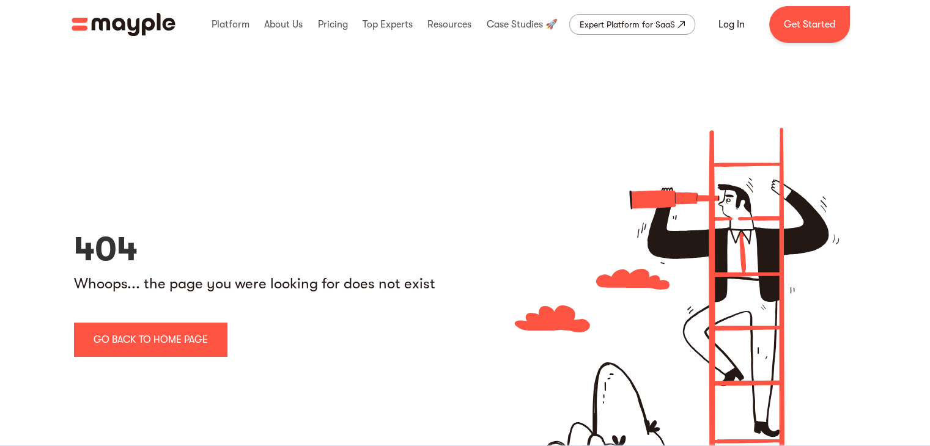
click at [648, 26] on div "Expert Platform for SaaS" at bounding box center [627, 24] width 95 height 15
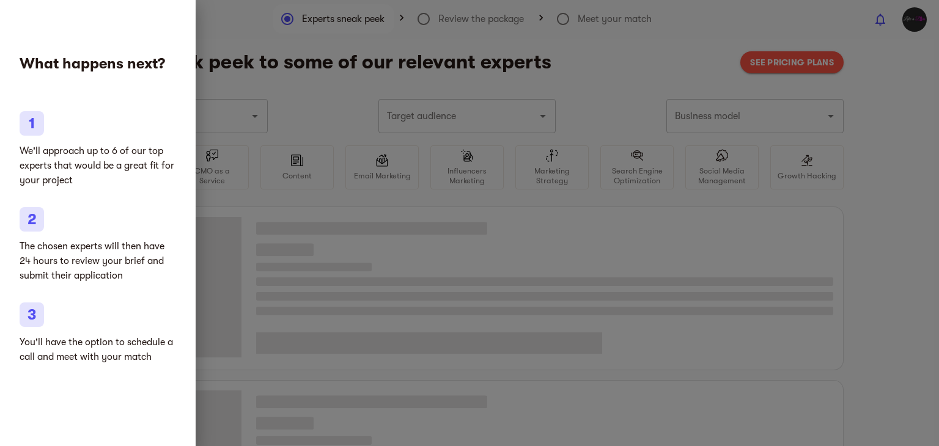
type input "Clothing and shoes"
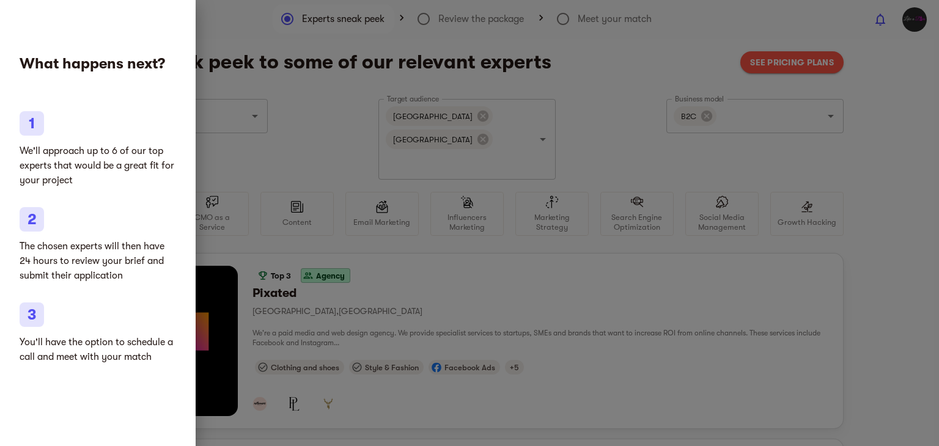
click at [585, 51] on div at bounding box center [469, 223] width 939 height 446
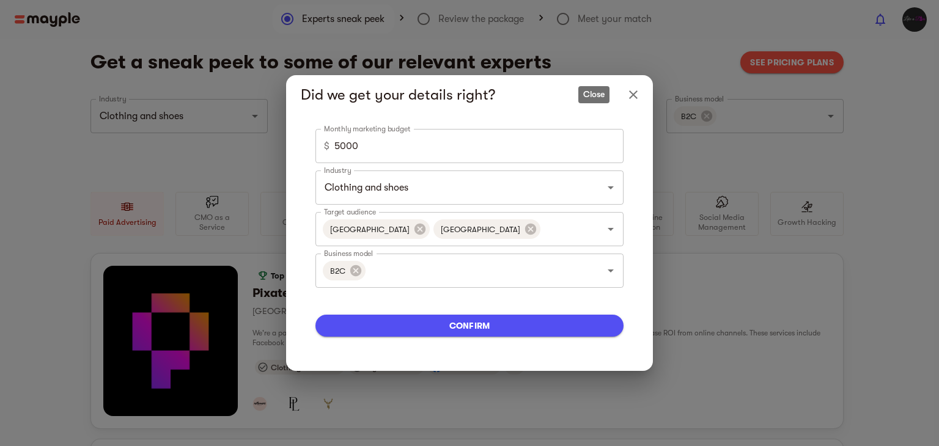
click at [631, 92] on icon "Close" at bounding box center [633, 95] width 9 height 9
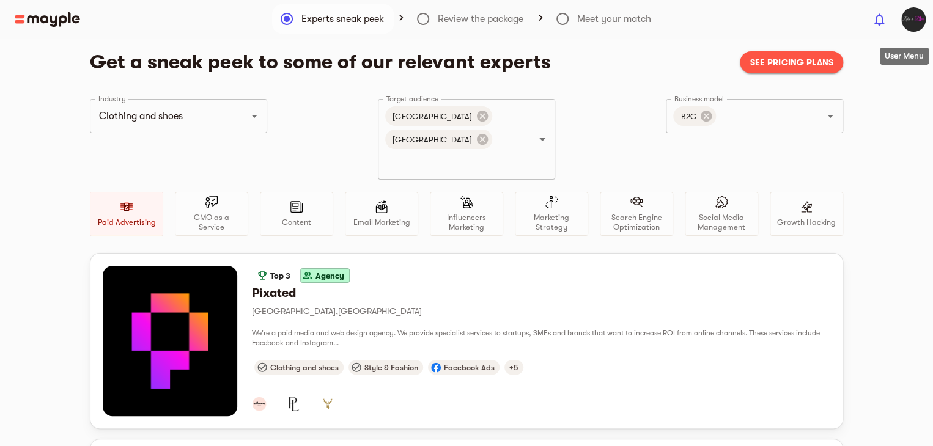
click at [911, 22] on img "button" at bounding box center [914, 19] width 24 height 24
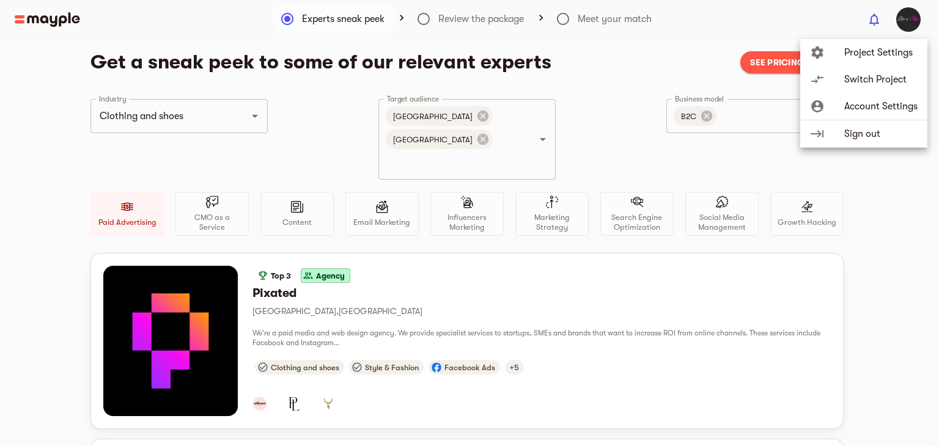
click at [883, 53] on span "Project Settings" at bounding box center [881, 52] width 73 height 15
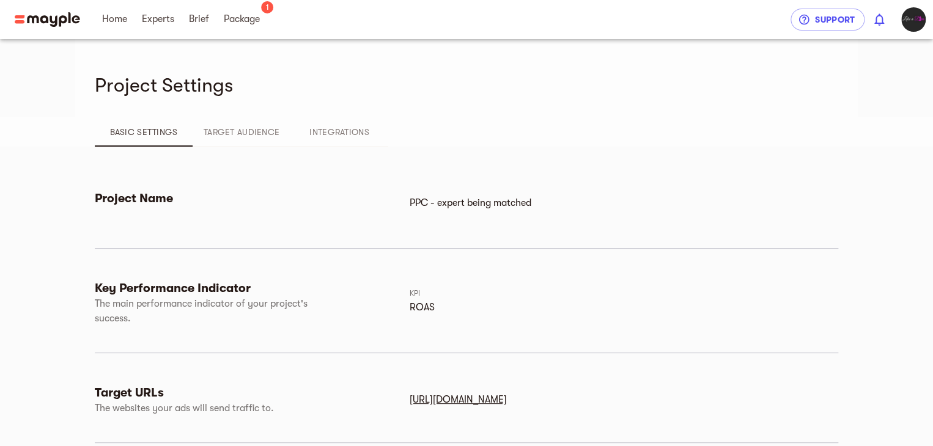
scroll to position [122, 0]
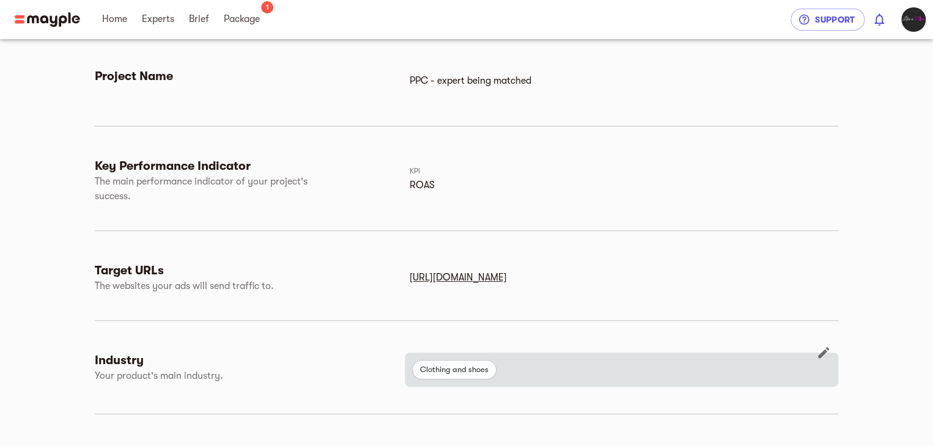
click at [435, 373] on span "Clothing and shoes" at bounding box center [454, 370] width 83 height 15
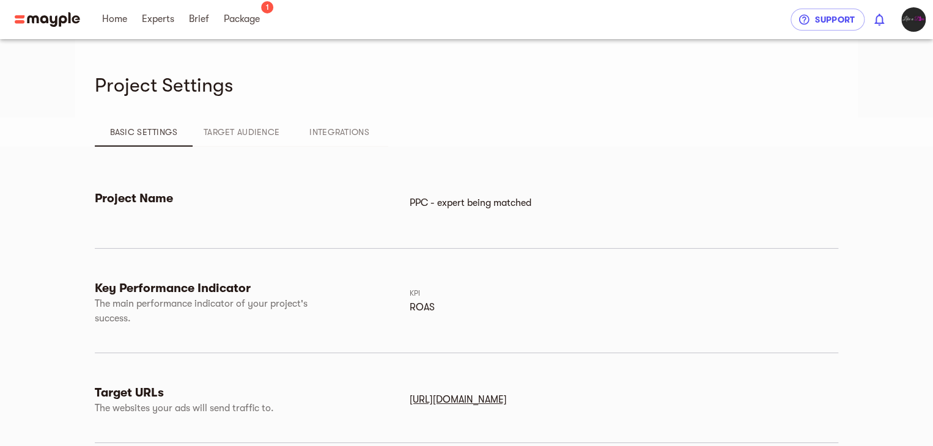
scroll to position [0, 0]
click at [240, 133] on span "Target Audience" at bounding box center [241, 132] width 83 height 15
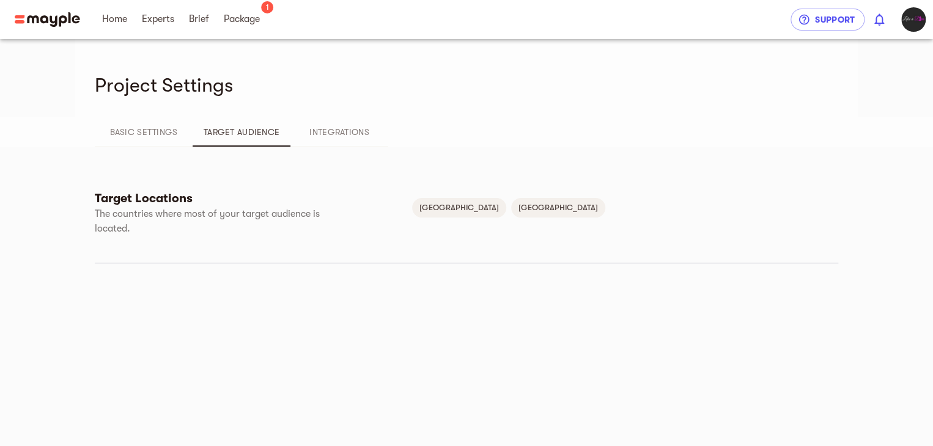
click at [336, 131] on span "Integrations" at bounding box center [339, 132] width 83 height 15
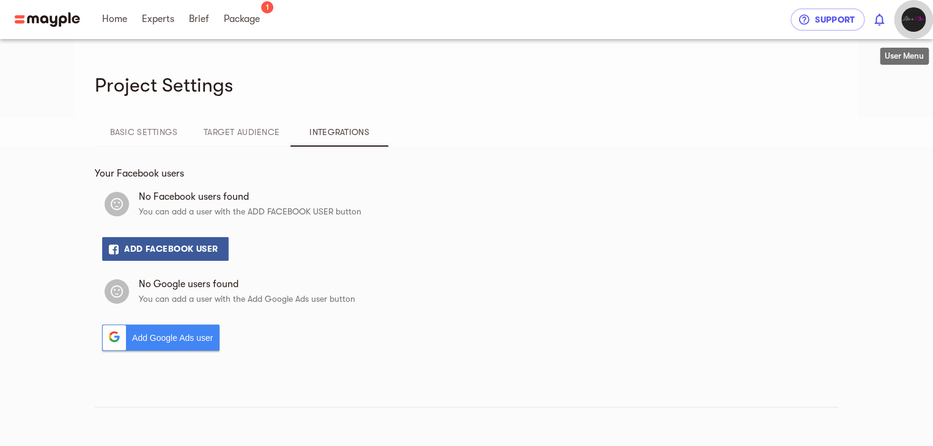
click at [906, 20] on img "button" at bounding box center [914, 19] width 24 height 24
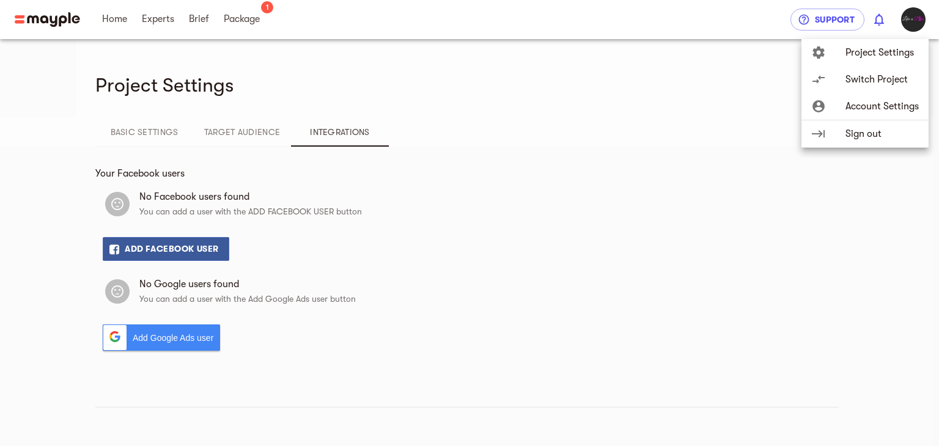
click at [873, 78] on span "Switch Project" at bounding box center [882, 79] width 73 height 15
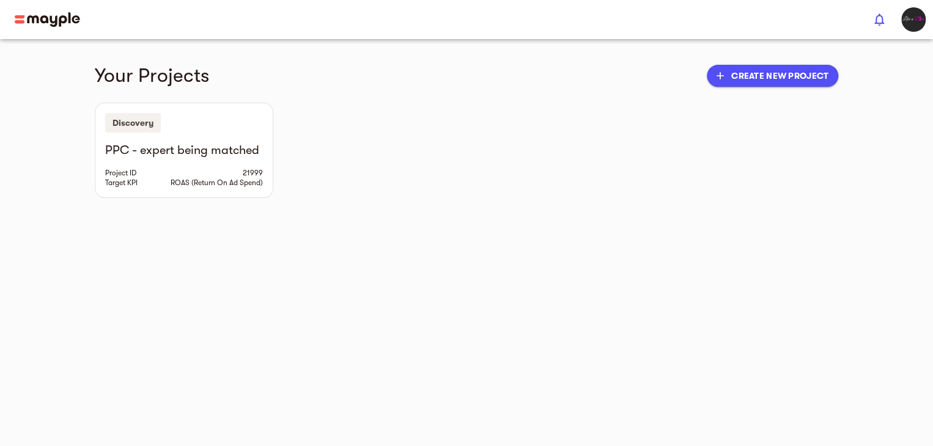
drag, startPoint x: 884, startPoint y: 34, endPoint x: 924, endPoint y: 22, distance: 41.6
click at [890, 32] on header "0" at bounding box center [466, 19] width 933 height 39
click at [925, 21] on img "button" at bounding box center [914, 19] width 24 height 24
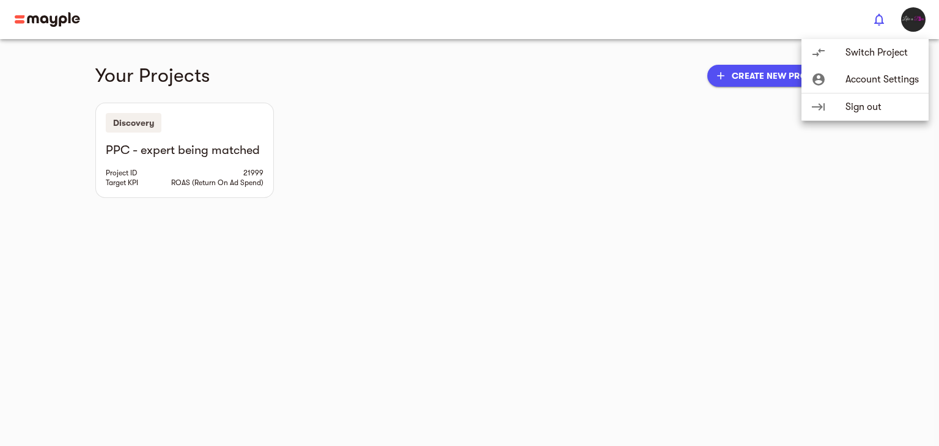
click at [871, 84] on span "Account Settings" at bounding box center [882, 79] width 73 height 15
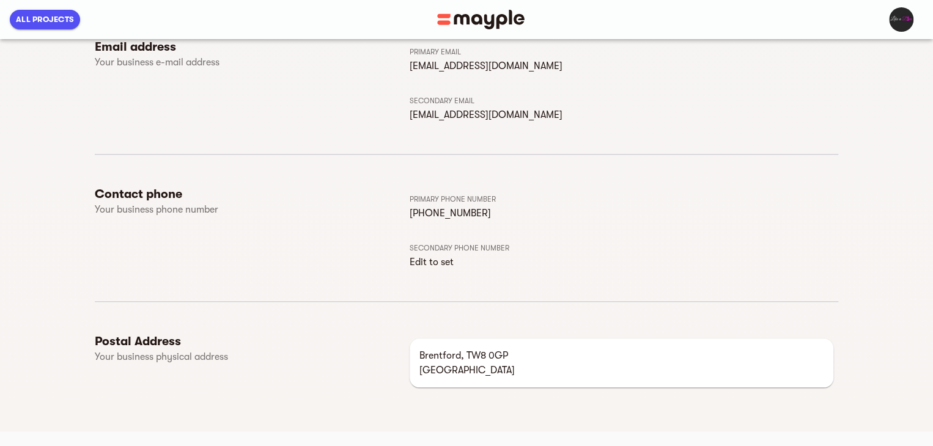
scroll to position [394, 0]
